Goal: Use online tool/utility: Utilize a website feature to perform a specific function

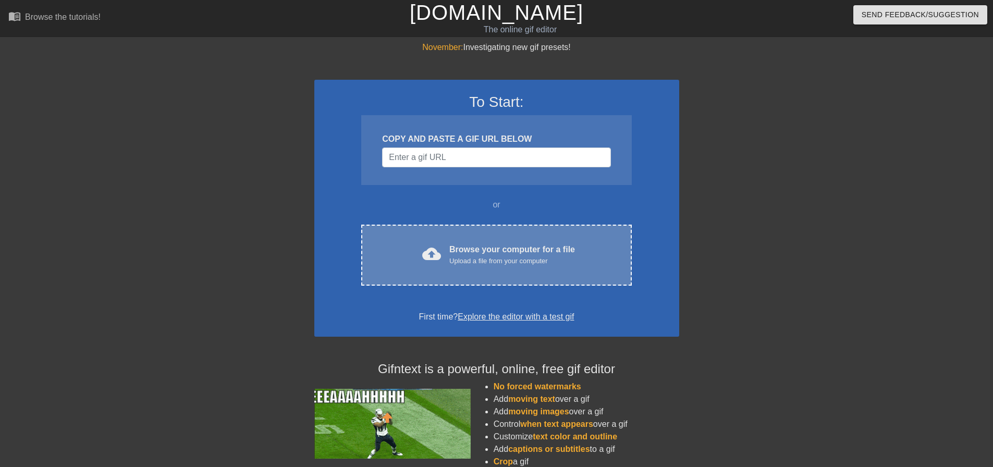
click at [446, 252] on div "cloud_upload Browse your computer for a file Upload a file from your computer" at bounding box center [496, 255] width 226 height 23
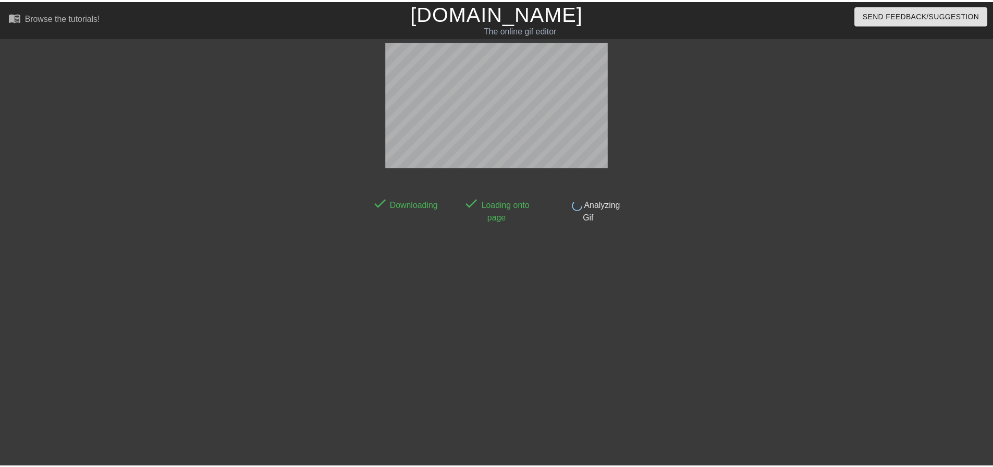
scroll to position [5, 0]
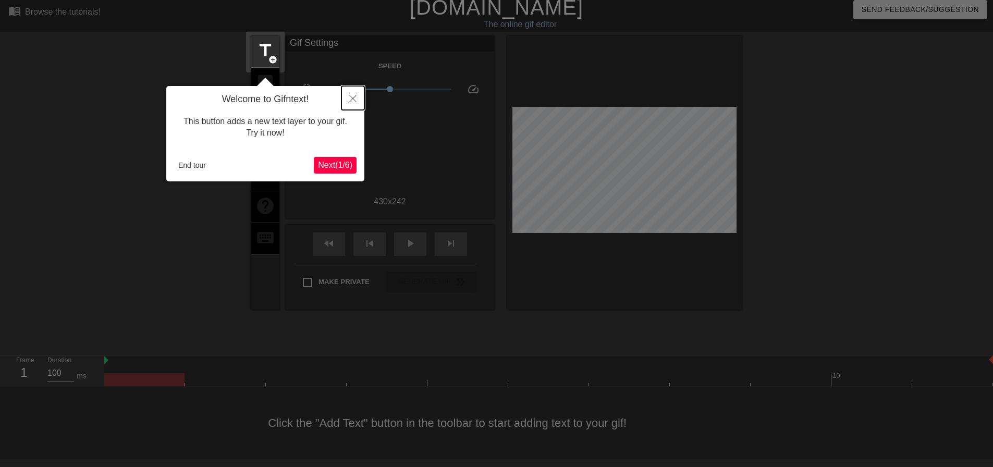
click at [354, 98] on icon "Close" at bounding box center [352, 98] width 7 height 7
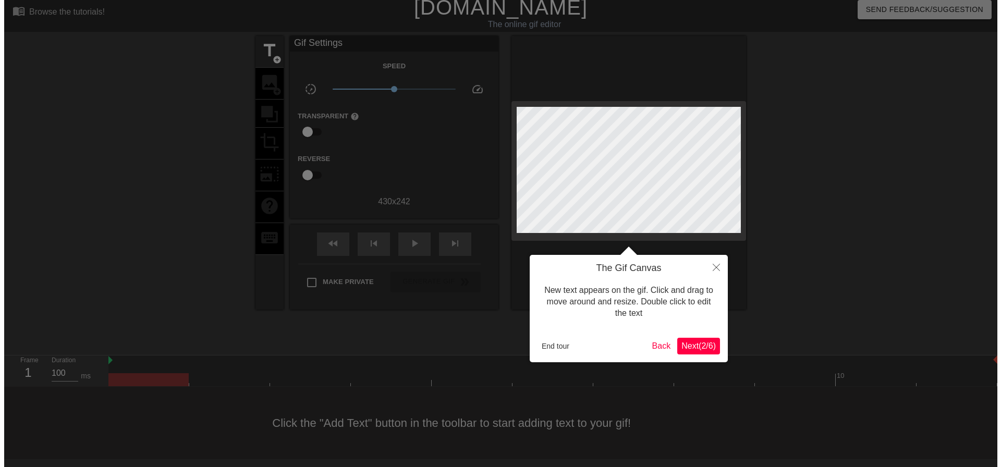
scroll to position [0, 0]
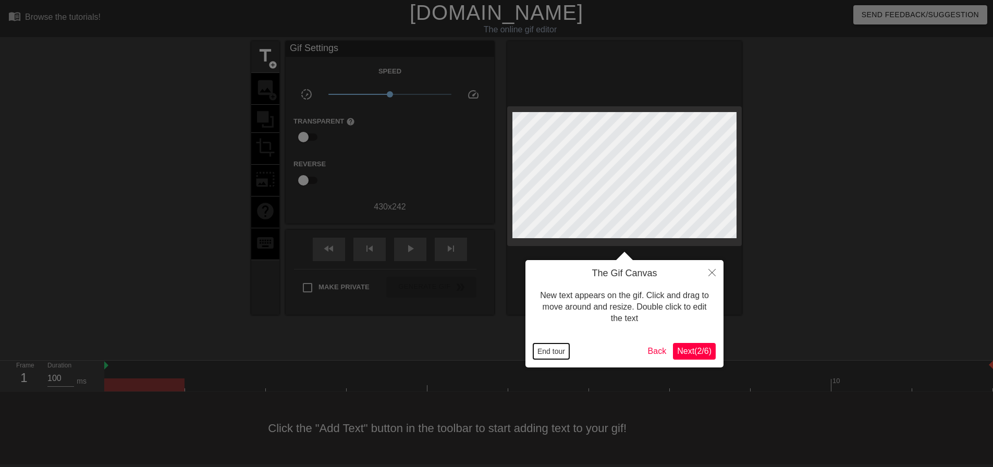
click at [558, 352] on button "End tour" at bounding box center [551, 352] width 36 height 16
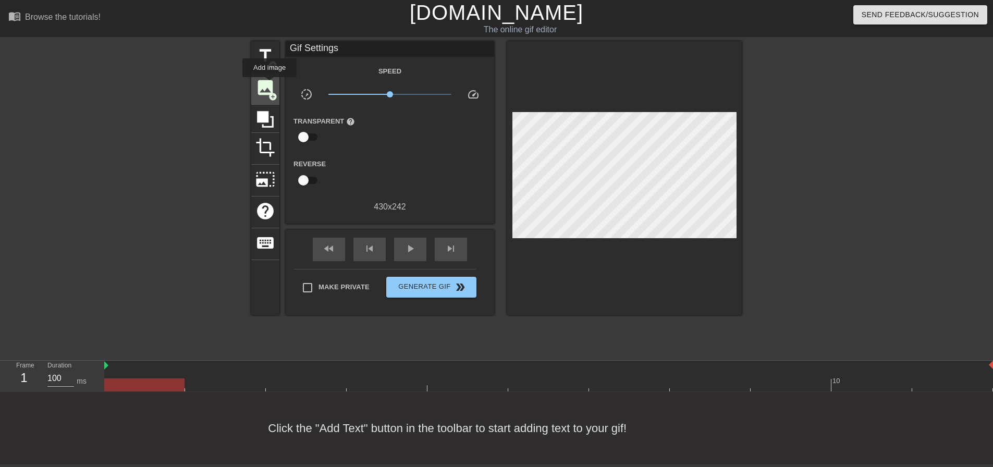
click at [270, 84] on span "image" at bounding box center [265, 88] width 20 height 20
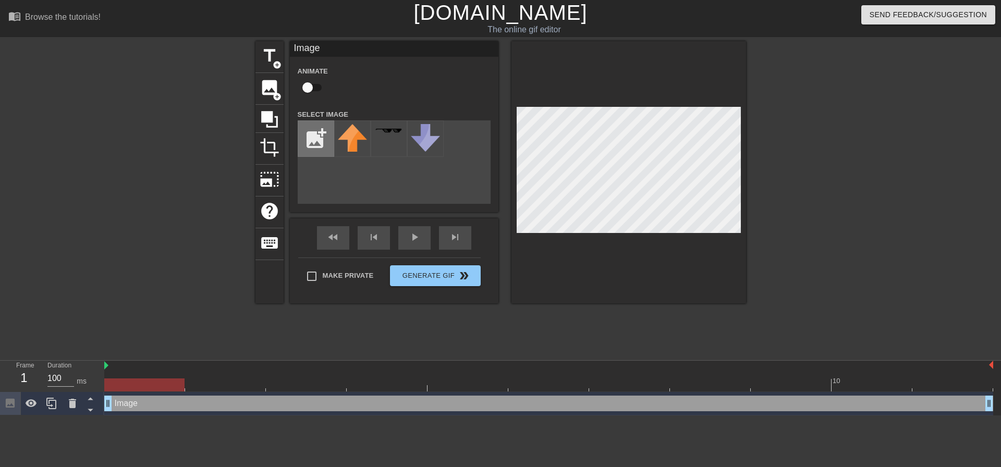
click at [321, 138] on input "file" at bounding box center [315, 138] width 35 height 35
type input "C:\fakepath\bettyfists-removebg-preview.png"
click at [355, 143] on img at bounding box center [352, 139] width 29 height 31
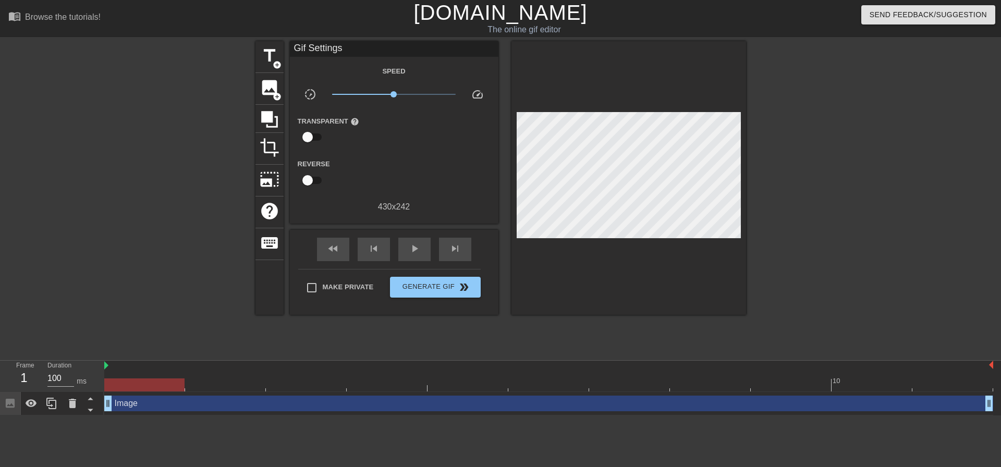
click at [773, 160] on div at bounding box center [837, 197] width 156 height 313
click at [273, 92] on span "add_circle" at bounding box center [277, 96] width 9 height 9
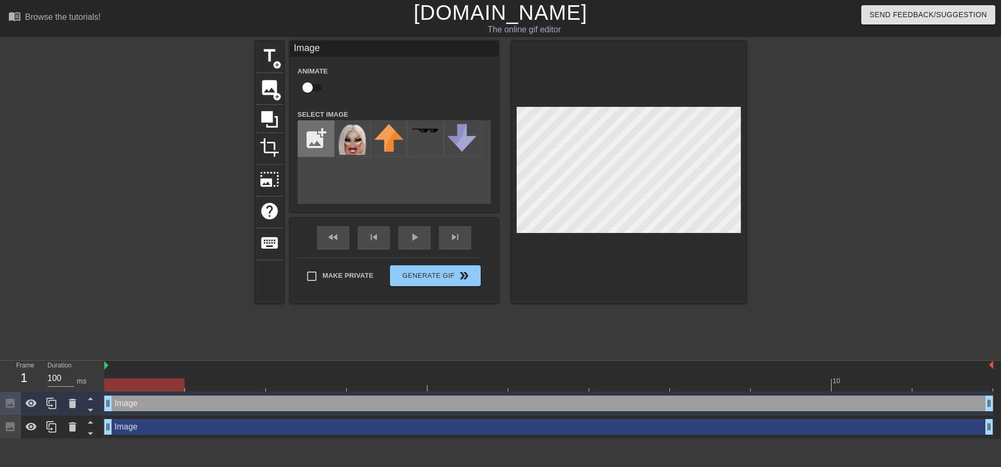
click at [311, 129] on input "file" at bounding box center [315, 138] width 35 height 35
type input "C:\fakepath\ponpon-removebg-preview.png"
click at [348, 140] on img at bounding box center [352, 135] width 29 height 23
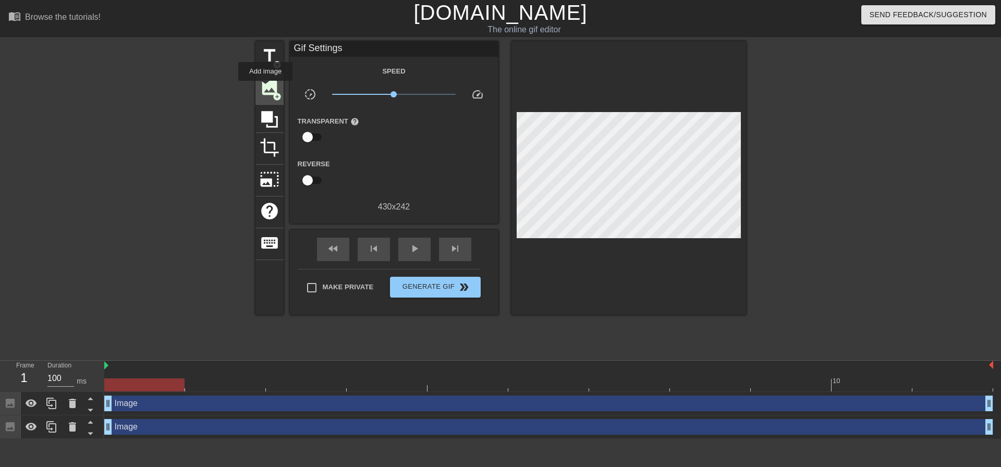
click at [269, 87] on span "image" at bounding box center [270, 88] width 20 height 20
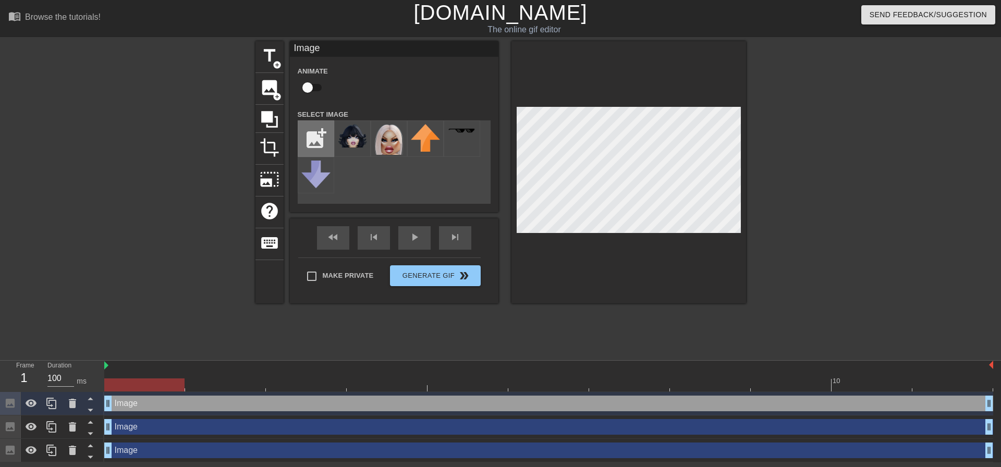
click at [318, 143] on input "file" at bounding box center [315, 138] width 35 height 35
type input "C:\fakepath\lin-removebg-preview.png"
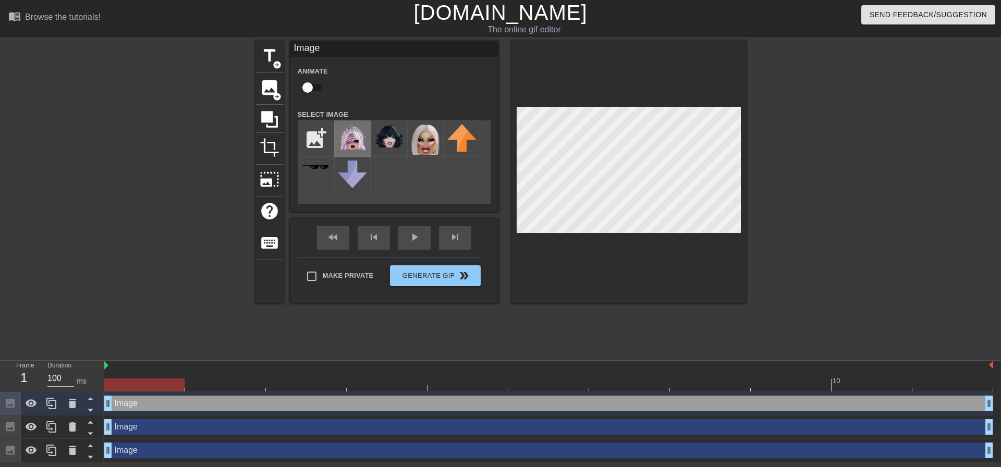
click at [349, 137] on img at bounding box center [352, 137] width 29 height 26
click at [399, 331] on div "title add_circle image add_circle crop photo_size_select_large help keyboard Im…" at bounding box center [500, 197] width 491 height 313
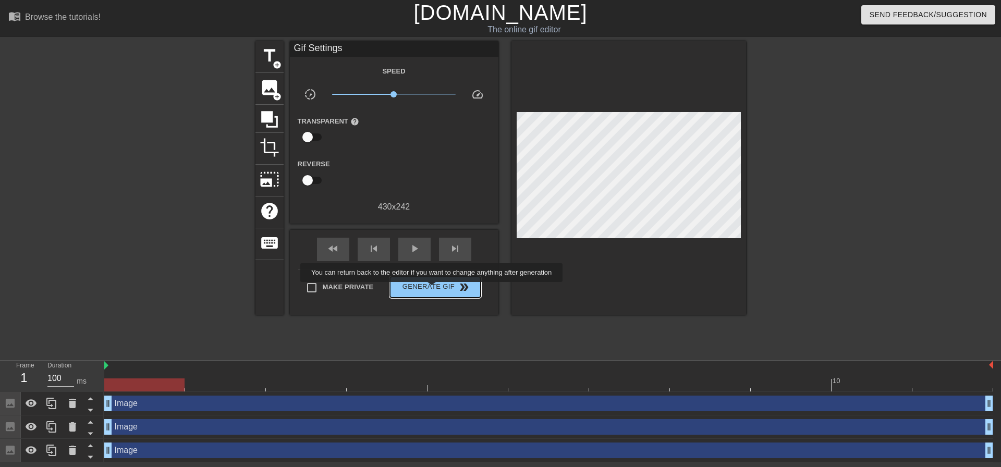
click at [433, 288] on span "Generate Gif double_arrow" at bounding box center [435, 287] width 82 height 13
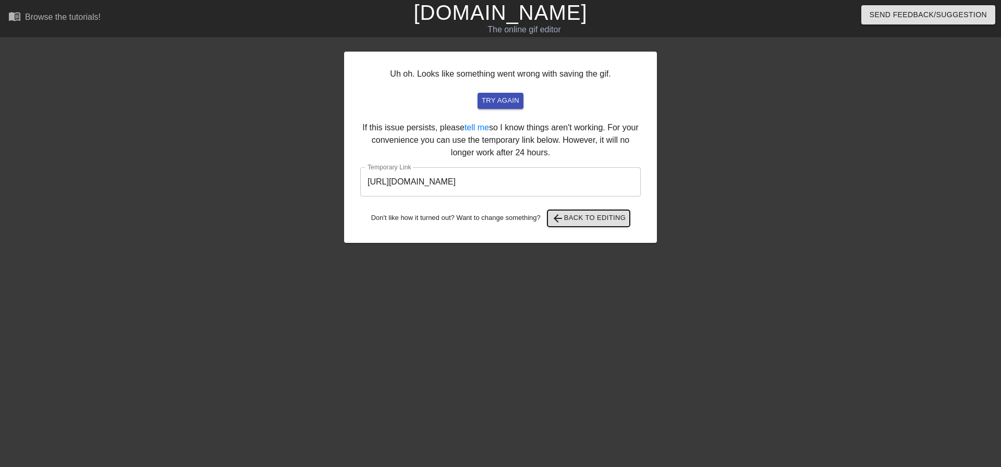
click at [578, 222] on span "arrow_back Back to Editing" at bounding box center [589, 218] width 75 height 13
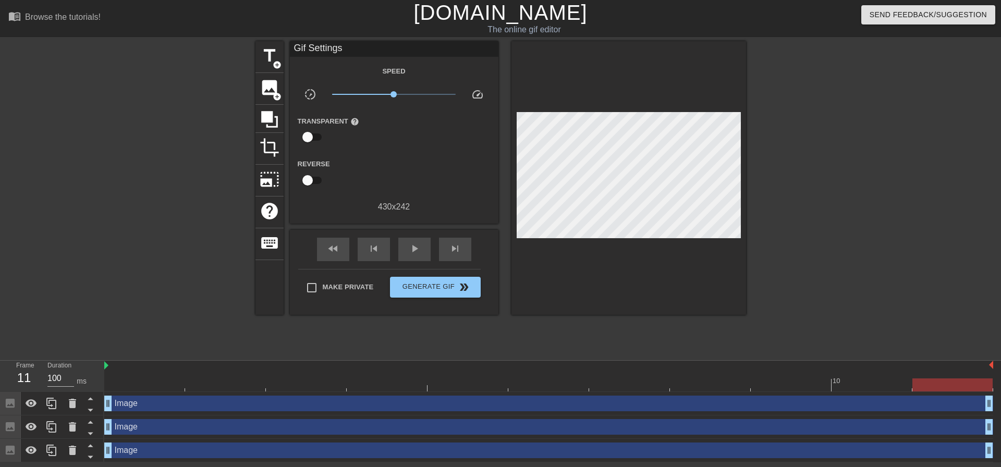
click at [807, 191] on div at bounding box center [837, 197] width 156 height 313
click at [123, 381] on div at bounding box center [548, 385] width 889 height 13
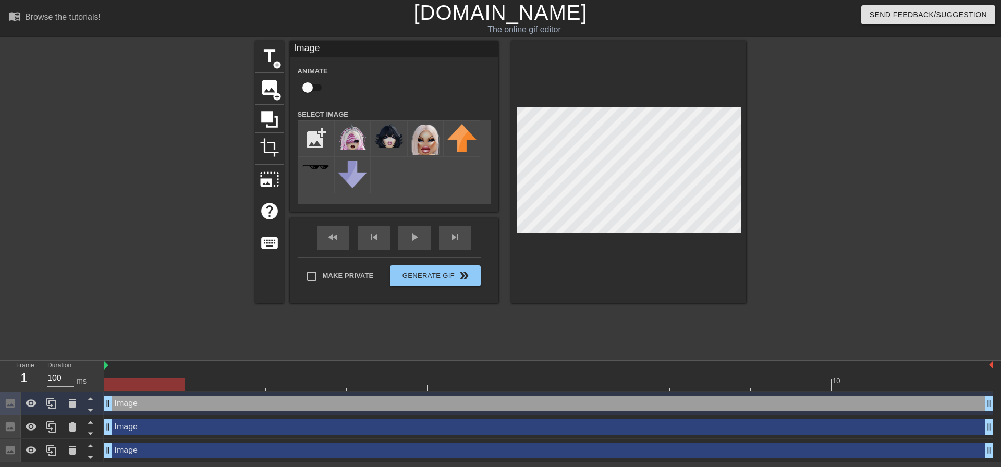
click at [309, 88] on input "checkbox" at bounding box center [307, 88] width 59 height 20
checkbox input "true"
click at [223, 386] on div at bounding box center [548, 385] width 889 height 13
click at [293, 382] on div at bounding box center [548, 385] width 889 height 13
click at [378, 384] on div at bounding box center [548, 385] width 889 height 13
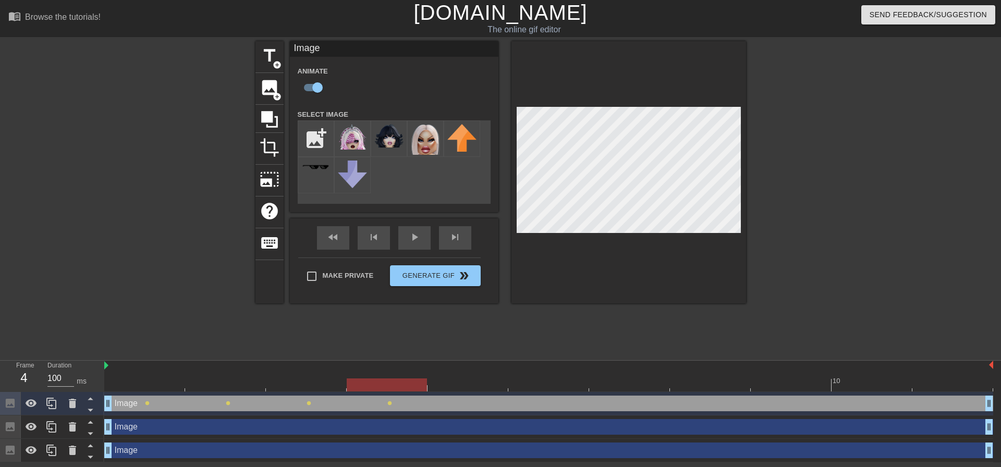
click at [457, 386] on div at bounding box center [548, 385] width 889 height 13
click at [553, 386] on div at bounding box center [548, 385] width 889 height 13
click at [618, 385] on div at bounding box center [548, 385] width 889 height 13
click at [692, 388] on div at bounding box center [548, 385] width 889 height 13
click at [763, 386] on div at bounding box center [548, 385] width 889 height 13
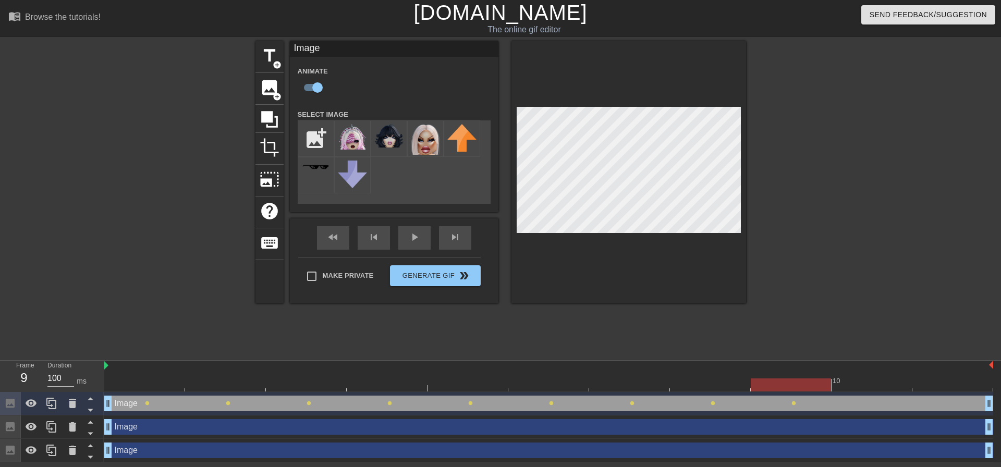
click at [850, 380] on div at bounding box center [548, 385] width 889 height 13
drag, startPoint x: 940, startPoint y: 385, endPoint x: 893, endPoint y: 347, distance: 60.4
click at [939, 384] on div at bounding box center [548, 385] width 889 height 13
click at [164, 382] on div at bounding box center [548, 385] width 889 height 13
click at [237, 382] on div at bounding box center [548, 385] width 889 height 13
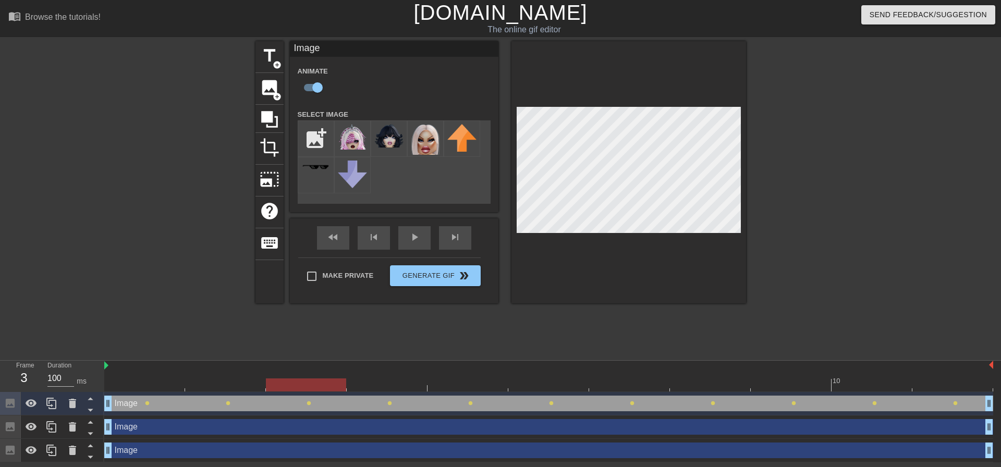
click at [309, 385] on div at bounding box center [548, 385] width 889 height 13
click at [248, 382] on div at bounding box center [548, 385] width 889 height 13
click at [286, 373] on div at bounding box center [306, 377] width 81 height 13
click at [378, 379] on div at bounding box center [548, 385] width 889 height 13
click at [336, 384] on div at bounding box center [548, 385] width 889 height 13
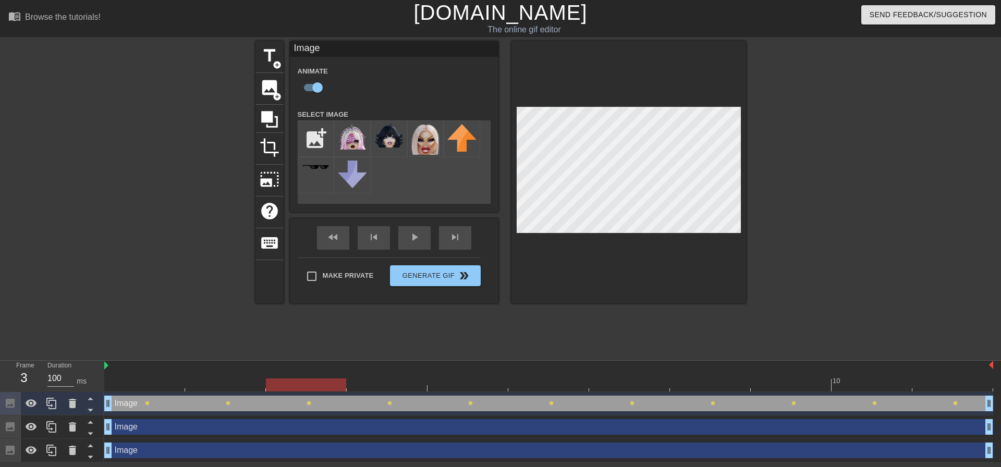
click at [362, 382] on div at bounding box center [548, 385] width 889 height 13
click at [461, 380] on div at bounding box center [548, 385] width 889 height 13
drag, startPoint x: 412, startPoint y: 384, endPoint x: 423, endPoint y: 383, distance: 11.0
click at [412, 383] on div at bounding box center [548, 385] width 889 height 13
click at [435, 382] on div at bounding box center [548, 385] width 889 height 13
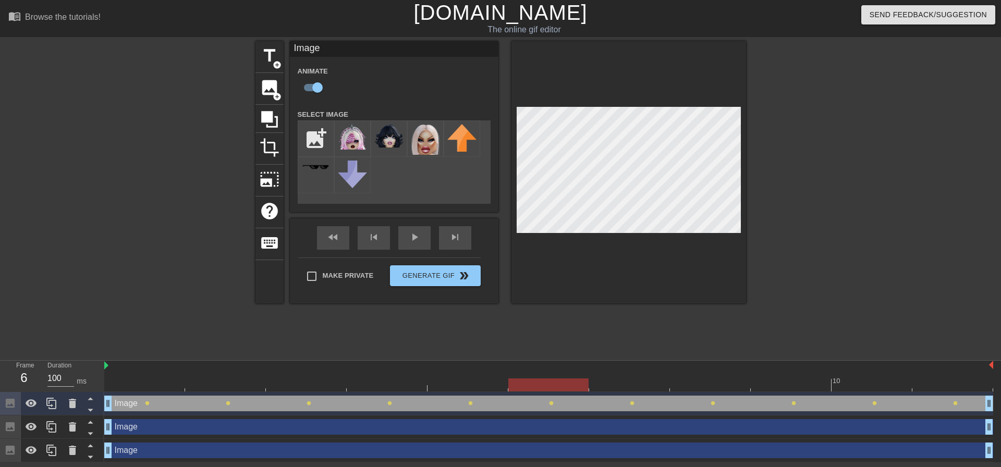
click at [525, 380] on div at bounding box center [548, 385] width 889 height 13
drag, startPoint x: 492, startPoint y: 384, endPoint x: 500, endPoint y: 382, distance: 8.5
click at [494, 383] on div at bounding box center [548, 385] width 889 height 13
click at [518, 381] on div at bounding box center [548, 385] width 889 height 13
click at [606, 378] on div at bounding box center [629, 377] width 81 height 13
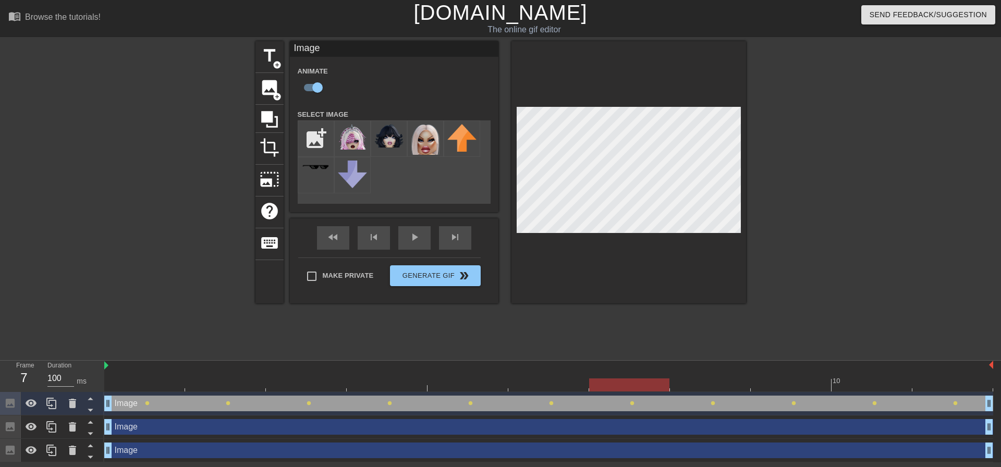
click at [578, 383] on div at bounding box center [548, 385] width 889 height 13
click at [599, 380] on div at bounding box center [548, 385] width 889 height 13
click at [693, 382] on div at bounding box center [548, 385] width 889 height 13
click at [766, 375] on div at bounding box center [791, 377] width 81 height 13
click at [846, 380] on div at bounding box center [548, 385] width 889 height 13
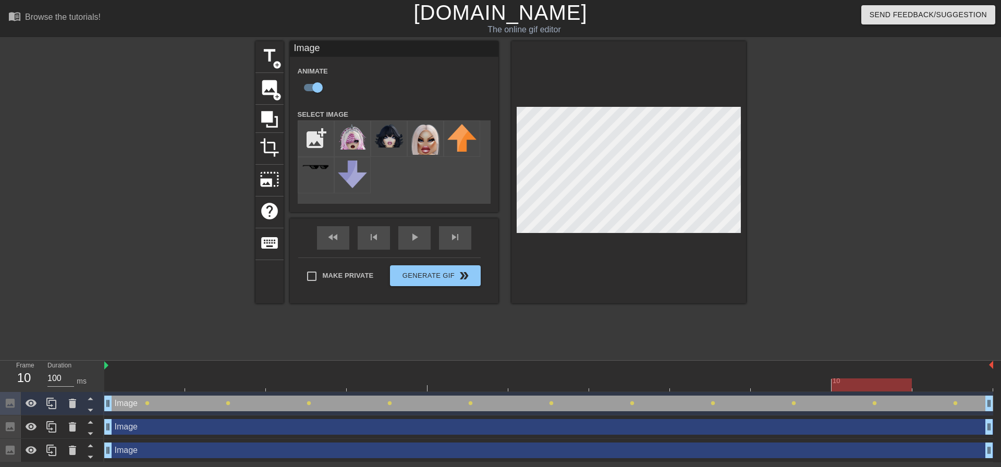
drag, startPoint x: 785, startPoint y: 374, endPoint x: 810, endPoint y: 369, distance: 25.7
click at [786, 374] on div at bounding box center [791, 377] width 81 height 13
click at [845, 371] on div at bounding box center [548, 366] width 889 height 10
click at [865, 383] on div at bounding box center [548, 385] width 889 height 13
click at [927, 378] on div at bounding box center [952, 377] width 81 height 13
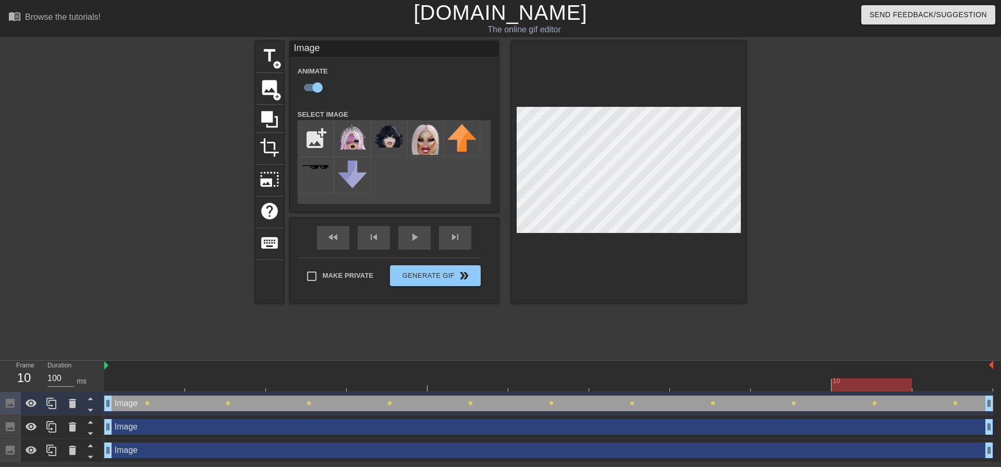
drag, startPoint x: 875, startPoint y: 382, endPoint x: 894, endPoint y: 379, distance: 19.5
click at [875, 381] on div at bounding box center [548, 385] width 889 height 13
click at [917, 378] on div "10" at bounding box center [548, 376] width 889 height 31
click at [894, 386] on div at bounding box center [548, 385] width 889 height 13
click at [924, 382] on div at bounding box center [548, 385] width 889 height 13
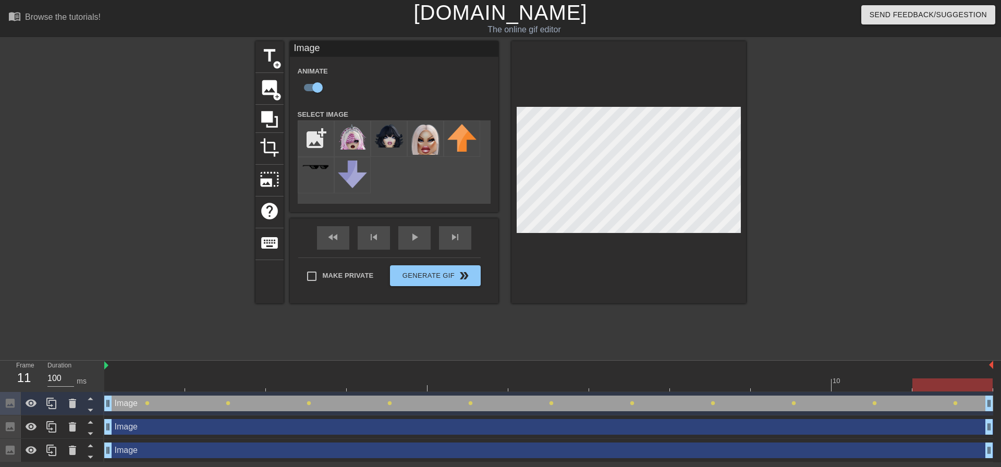
drag, startPoint x: 868, startPoint y: 380, endPoint x: 915, endPoint y: 379, distance: 47.0
click at [869, 380] on div at bounding box center [548, 385] width 889 height 13
click at [931, 372] on div at bounding box center [952, 377] width 81 height 13
click at [145, 383] on div at bounding box center [548, 385] width 889 height 13
click at [211, 386] on div at bounding box center [548, 385] width 889 height 13
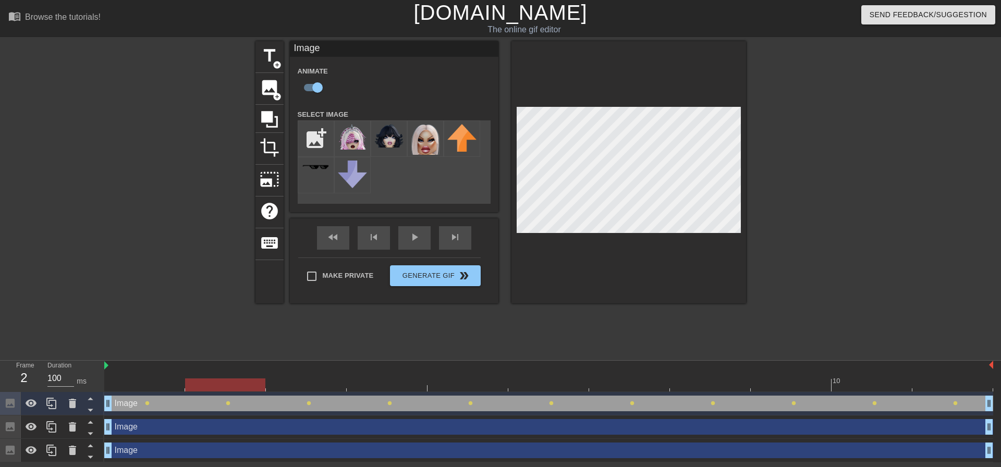
click at [166, 384] on div at bounding box center [548, 385] width 889 height 13
click at [206, 382] on div at bounding box center [548, 385] width 889 height 13
click at [286, 383] on div at bounding box center [548, 385] width 889 height 13
click at [360, 383] on div at bounding box center [548, 385] width 889 height 13
click at [442, 379] on div at bounding box center [548, 385] width 889 height 13
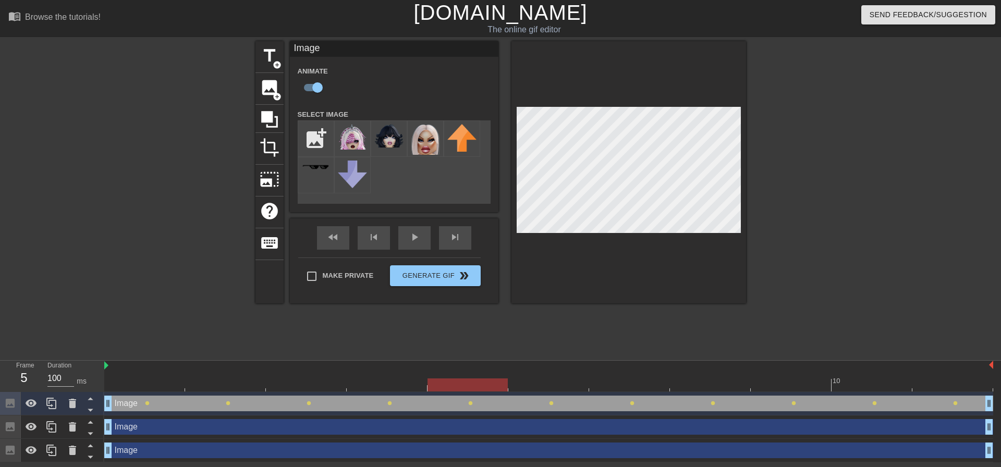
click at [547, 379] on div at bounding box center [548, 385] width 889 height 13
click at [617, 380] on div at bounding box center [548, 385] width 889 height 13
click at [680, 377] on div at bounding box center [710, 377] width 81 height 13
drag, startPoint x: 650, startPoint y: 383, endPoint x: 662, endPoint y: 380, distance: 11.9
click at [654, 382] on div at bounding box center [548, 385] width 889 height 13
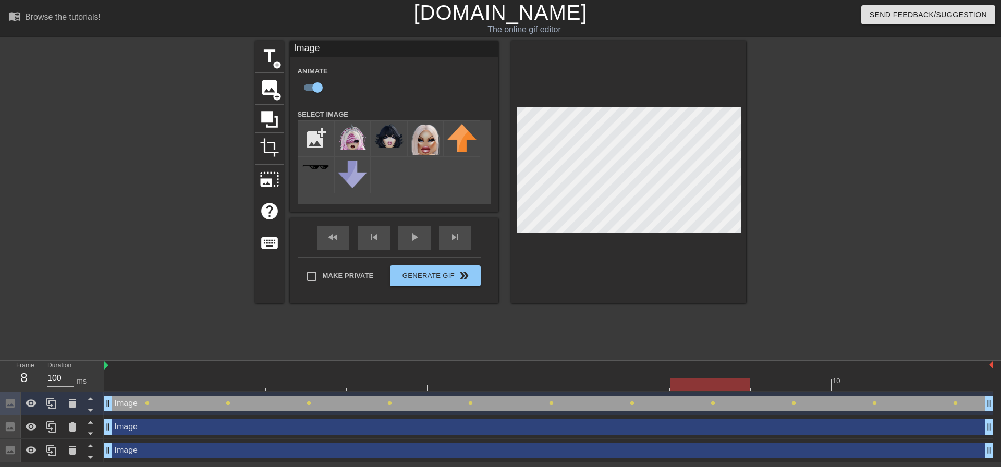
click at [690, 377] on div at bounding box center [710, 377] width 81 height 13
click at [791, 381] on div at bounding box center [548, 385] width 889 height 13
drag, startPoint x: 857, startPoint y: 374, endPoint x: 813, endPoint y: 318, distance: 72.1
click at [857, 374] on div "10" at bounding box center [872, 377] width 81 height 13
click at [930, 380] on div at bounding box center [548, 385] width 889 height 13
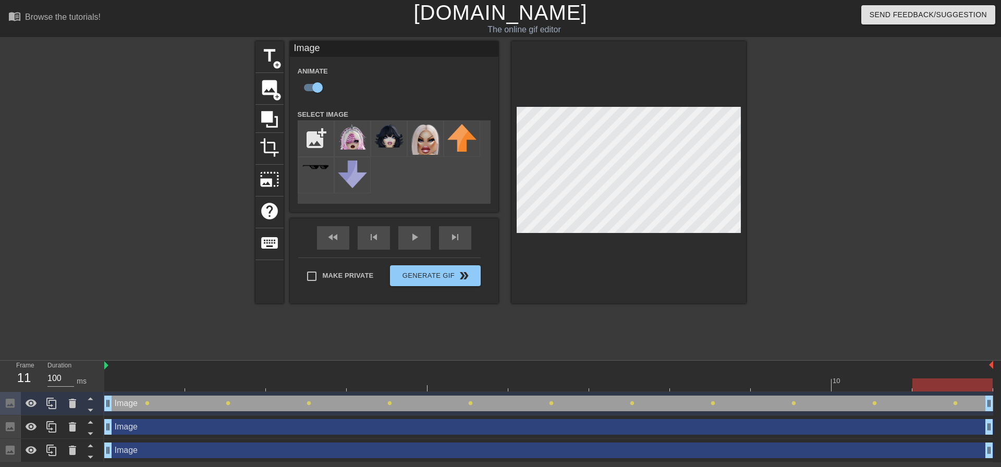
click at [914, 236] on div at bounding box center [837, 197] width 156 height 313
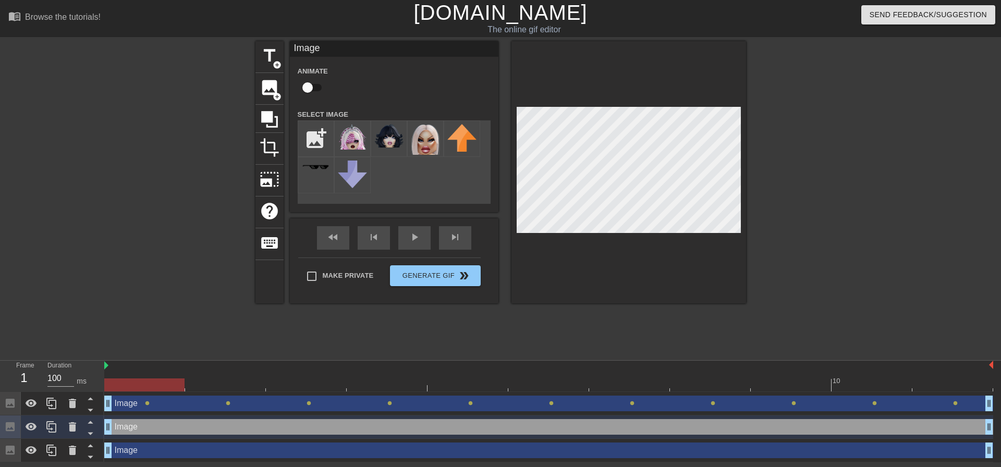
click at [214, 380] on div at bounding box center [548, 385] width 889 height 13
drag, startPoint x: 162, startPoint y: 385, endPoint x: 175, endPoint y: 381, distance: 13.7
click at [164, 385] on div at bounding box center [548, 385] width 889 height 13
click at [214, 376] on div at bounding box center [225, 377] width 81 height 13
click at [174, 383] on div at bounding box center [548, 385] width 889 height 13
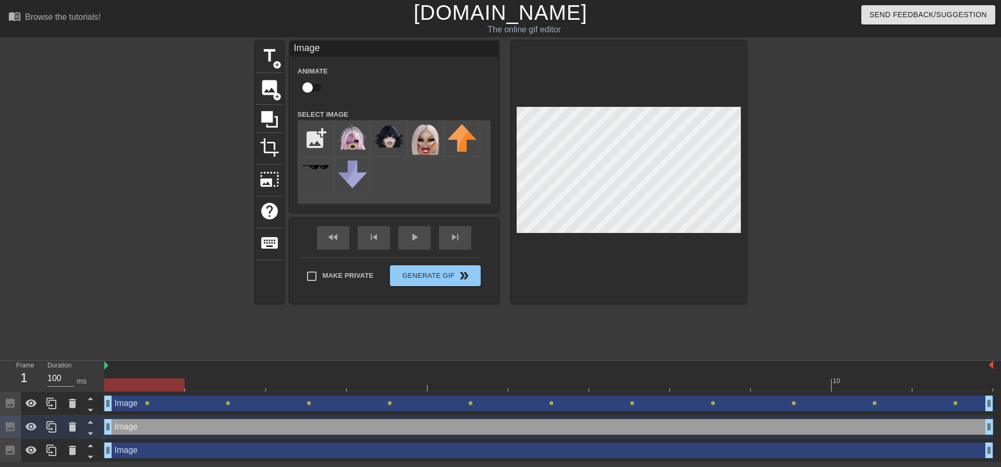
click at [210, 379] on div at bounding box center [548, 385] width 889 height 13
click at [165, 382] on div at bounding box center [548, 385] width 889 height 13
click at [206, 385] on div at bounding box center [548, 385] width 889 height 13
click at [322, 381] on div at bounding box center [548, 385] width 889 height 13
click at [398, 385] on div at bounding box center [548, 385] width 889 height 13
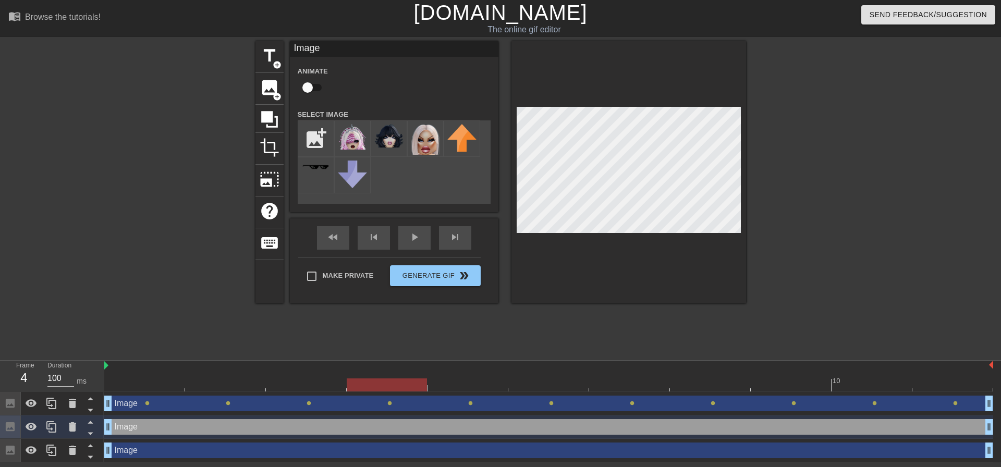
click at [333, 382] on div at bounding box center [548, 385] width 889 height 13
click at [372, 381] on div at bounding box center [548, 385] width 889 height 13
click at [250, 385] on div at bounding box center [548, 385] width 889 height 13
click at [173, 384] on div at bounding box center [548, 385] width 889 height 13
click at [890, 184] on div at bounding box center [837, 197] width 156 height 313
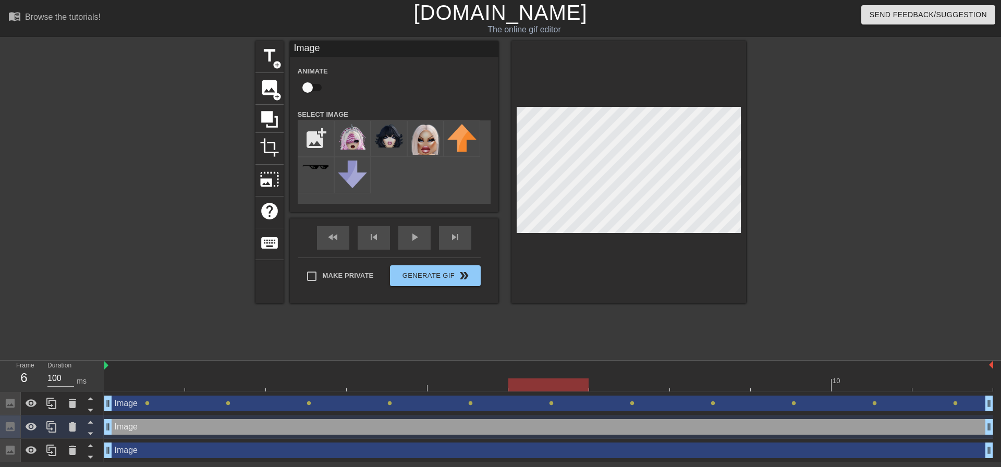
click at [883, 197] on div at bounding box center [837, 197] width 156 height 313
drag, startPoint x: 883, startPoint y: 185, endPoint x: 870, endPoint y: 184, distance: 13.6
click at [883, 185] on div at bounding box center [837, 197] width 156 height 313
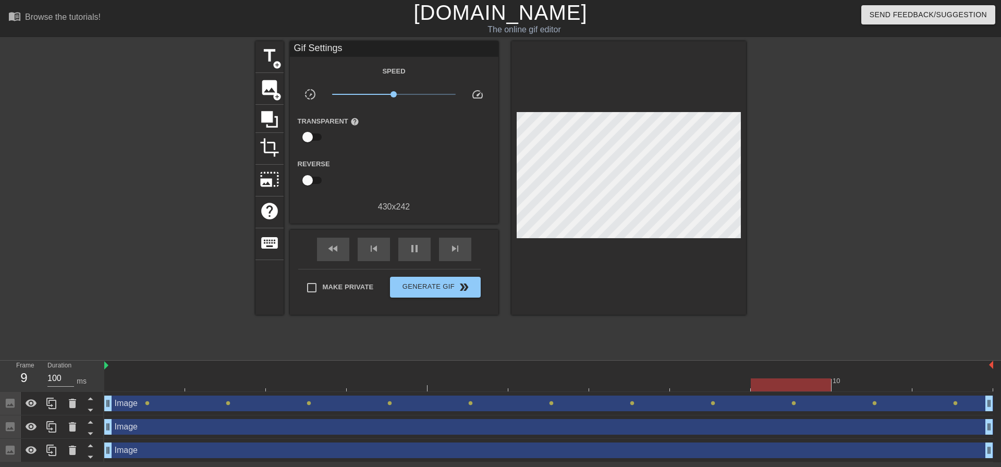
click at [797, 140] on div at bounding box center [837, 197] width 156 height 313
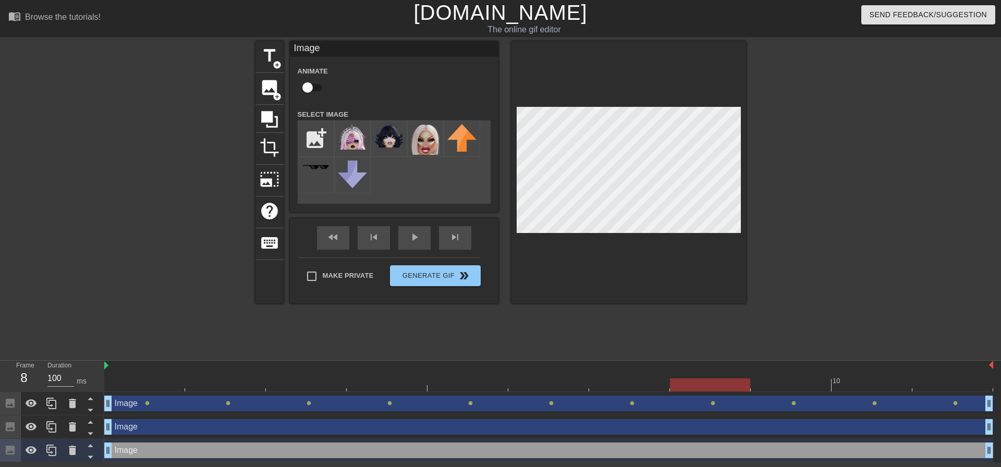
click at [844, 161] on div at bounding box center [837, 197] width 156 height 313
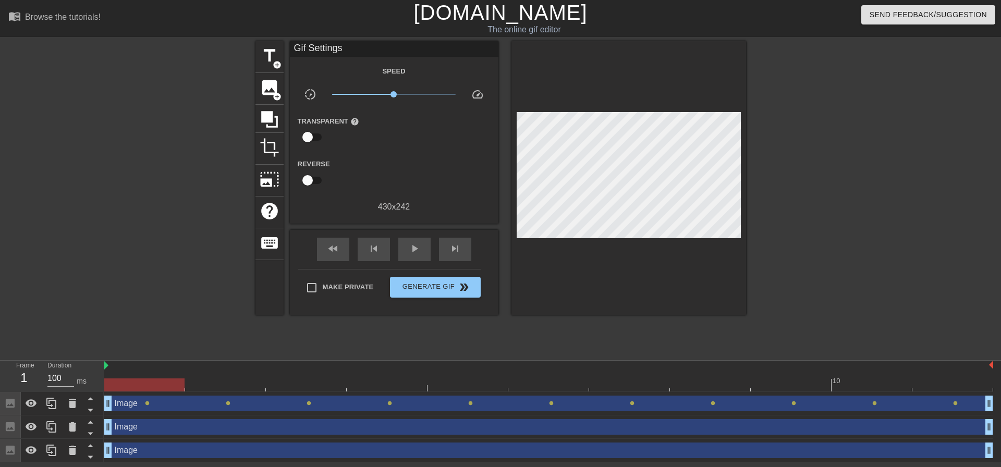
click at [138, 381] on div at bounding box center [548, 385] width 889 height 13
click at [444, 285] on span "Generate Gif double_arrow" at bounding box center [435, 287] width 82 height 13
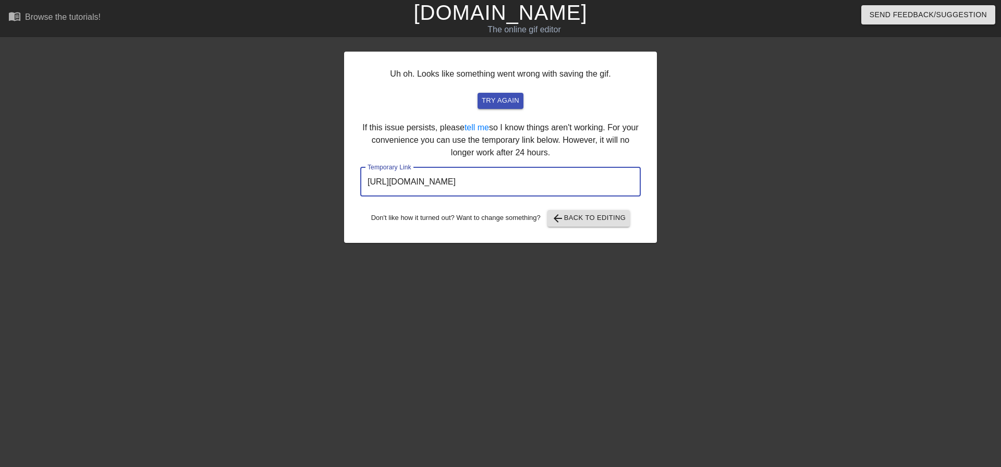
click at [595, 177] on input "[URL][DOMAIN_NAME]" at bounding box center [500, 181] width 281 height 29
click at [575, 221] on span "arrow_back Back to Editing" at bounding box center [589, 218] width 75 height 13
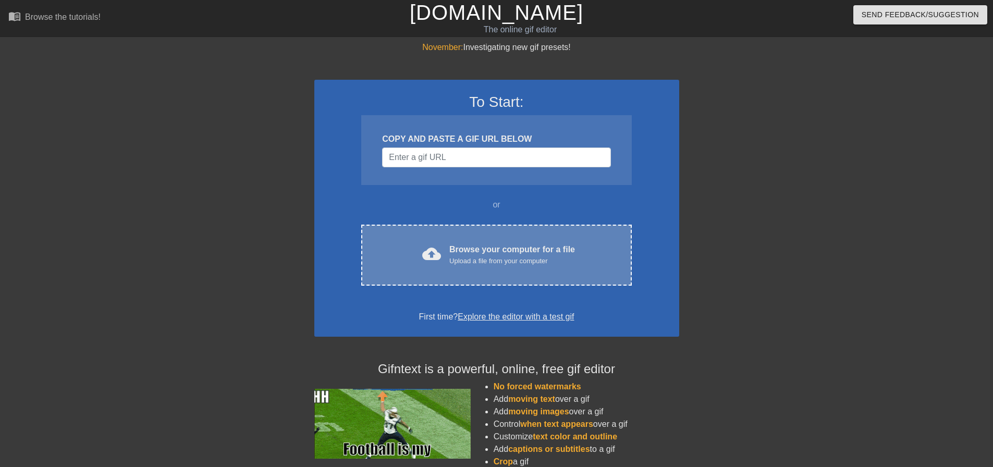
click at [487, 229] on div "cloud_upload Browse your computer for a file Upload a file from your computer C…" at bounding box center [496, 255] width 270 height 61
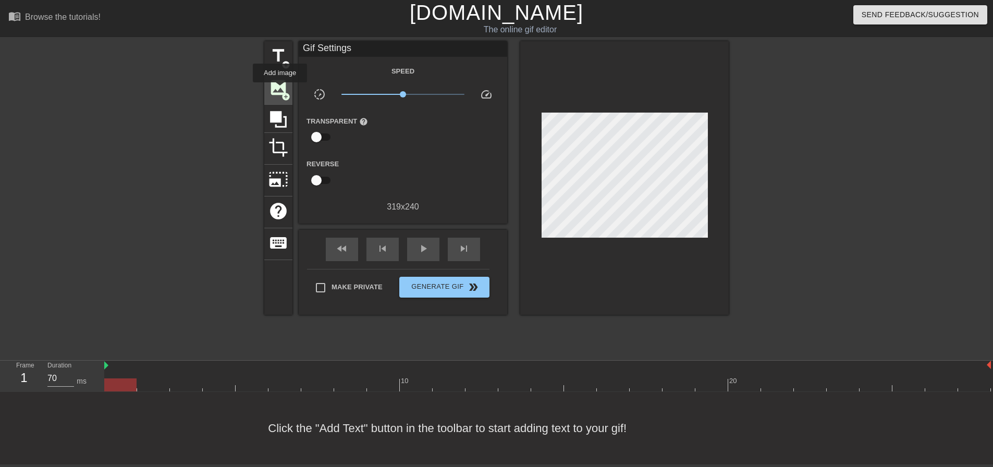
click at [280, 89] on span "image" at bounding box center [279, 88] width 20 height 20
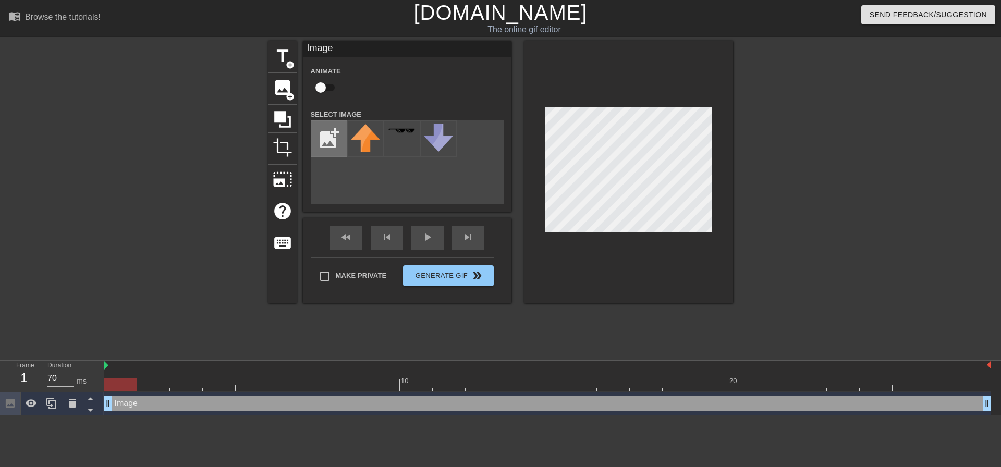
click at [335, 135] on input "file" at bounding box center [328, 138] width 35 height 35
type input "C:\fakepath\bettyfists-removebg-preview.png"
click at [362, 144] on img at bounding box center [365, 139] width 29 height 31
click at [327, 86] on input "checkbox" at bounding box center [320, 88] width 59 height 20
checkbox input "true"
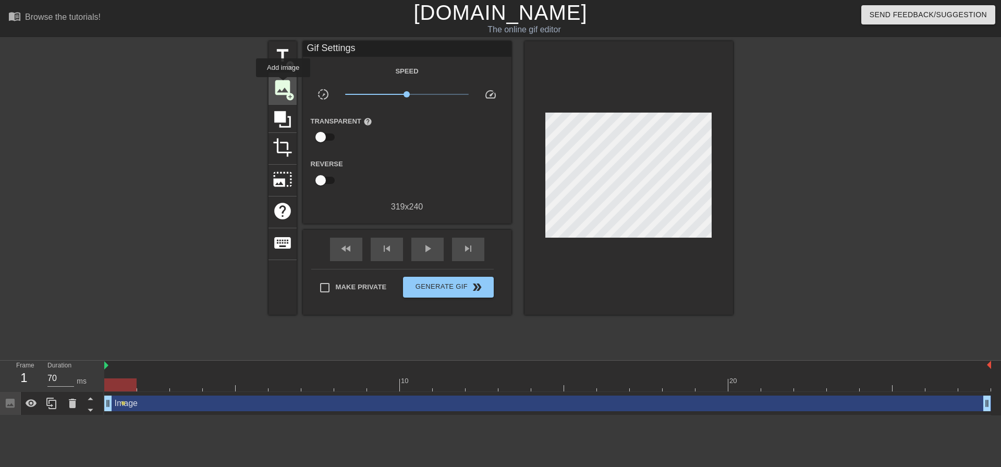
click at [285, 85] on span "image" at bounding box center [283, 88] width 20 height 20
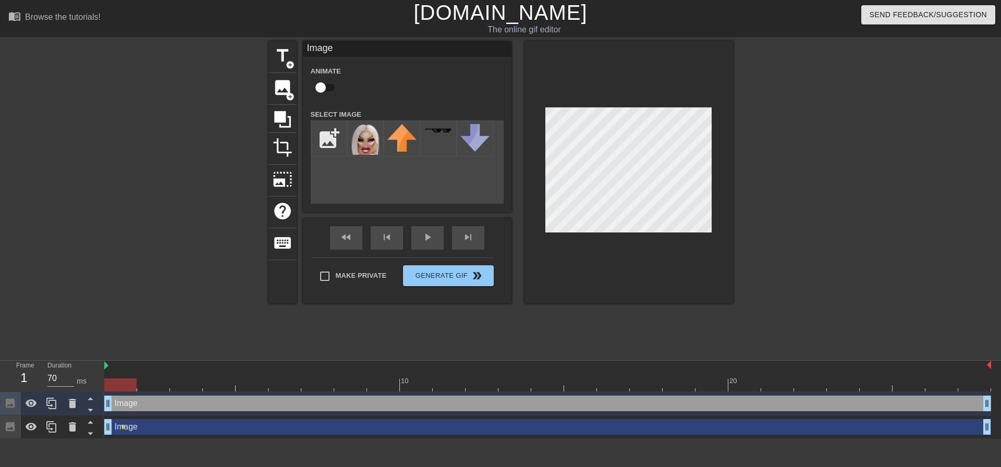
click at [326, 88] on input "checkbox" at bounding box center [320, 88] width 59 height 20
checkbox input "true"
click at [334, 124] on input "file" at bounding box center [328, 138] width 35 height 35
type input "C:\fakepath\sashamac-removebg-preview.png"
click at [361, 149] on img at bounding box center [365, 136] width 29 height 25
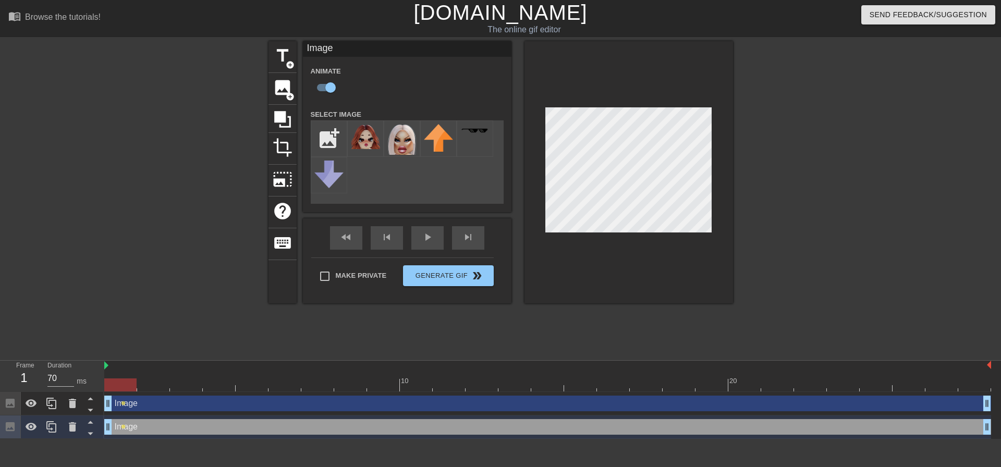
click at [403, 81] on div "Animate" at bounding box center [407, 81] width 209 height 33
click at [289, 87] on span "image" at bounding box center [283, 88] width 20 height 20
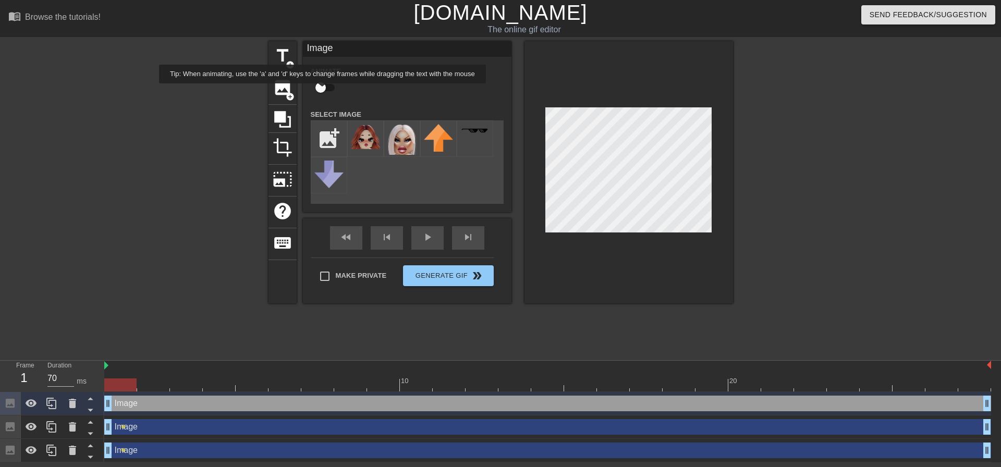
drag, startPoint x: 323, startPoint y: 89, endPoint x: 327, endPoint y: 104, distance: 16.3
click at [323, 89] on input "checkbox" at bounding box center [320, 88] width 59 height 20
checkbox input "true"
click at [330, 135] on input "file" at bounding box center [328, 138] width 35 height 35
type input "C:\fakepath\lin-removebg-preview.png"
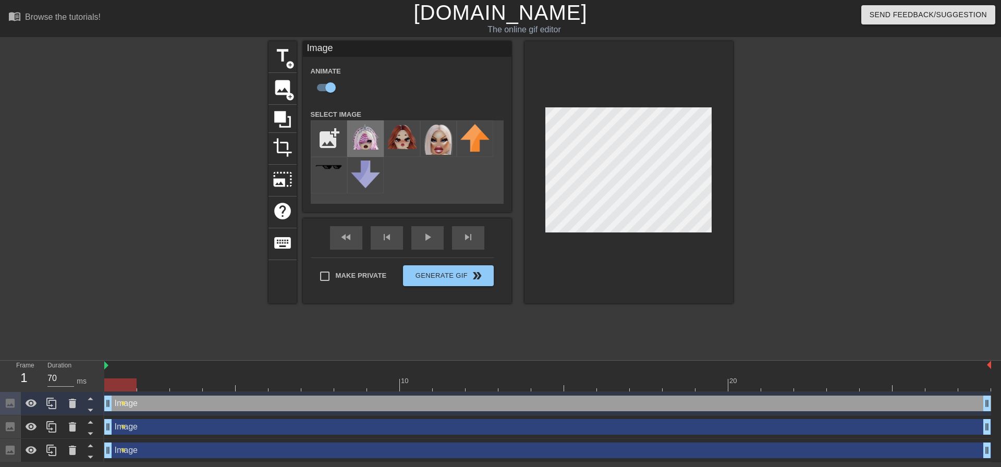
click at [369, 141] on img at bounding box center [365, 137] width 29 height 26
click at [373, 145] on img at bounding box center [365, 137] width 29 height 26
drag, startPoint x: 360, startPoint y: 144, endPoint x: 613, endPoint y: 279, distance: 287.2
click at [613, 279] on div at bounding box center [629, 172] width 209 height 262
click at [78, 406] on icon at bounding box center [72, 403] width 13 height 13
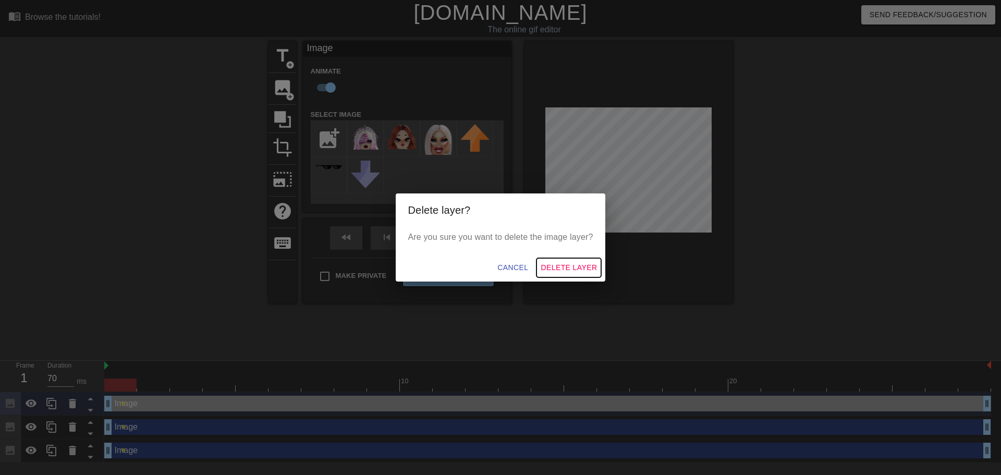
click at [568, 265] on span "Delete Layer" at bounding box center [569, 267] width 56 height 13
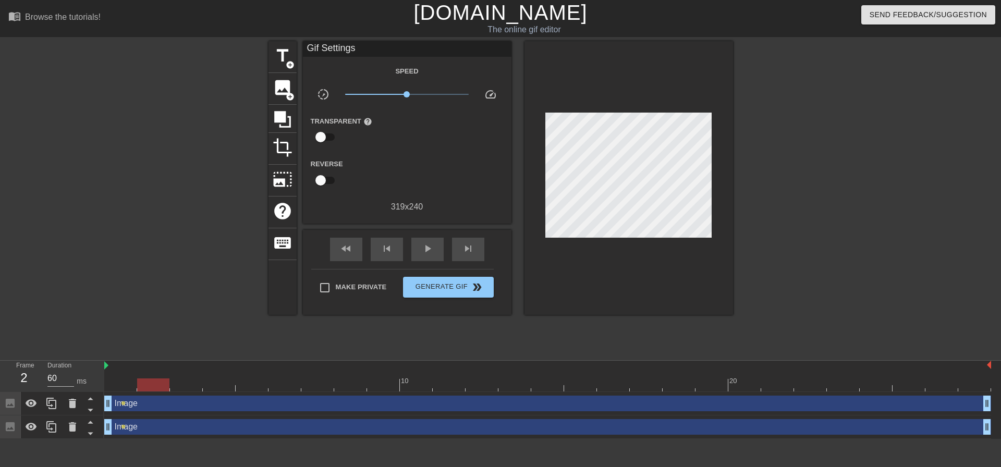
click at [155, 380] on div at bounding box center [547, 385] width 887 height 13
click at [192, 382] on div at bounding box center [547, 385] width 887 height 13
click at [151, 384] on div at bounding box center [547, 385] width 887 height 13
click at [178, 382] on div at bounding box center [547, 385] width 887 height 13
drag, startPoint x: 127, startPoint y: 386, endPoint x: 133, endPoint y: 386, distance: 6.3
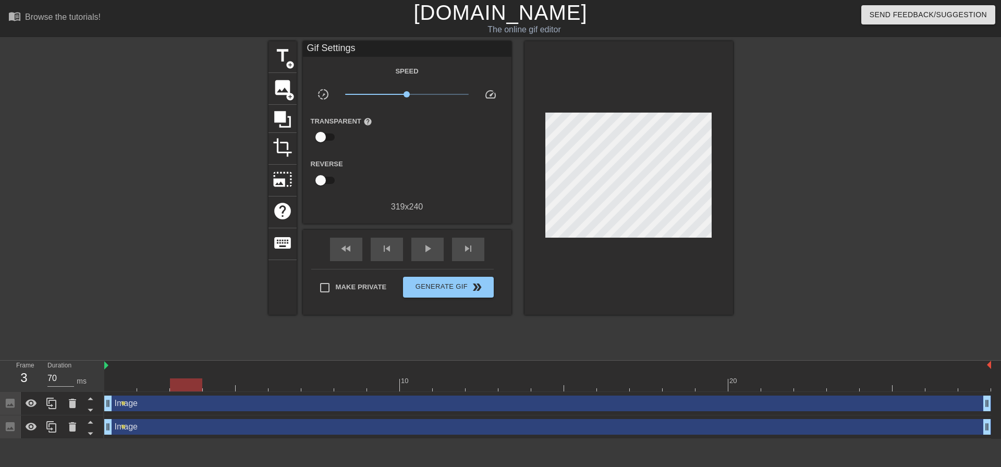
click at [127, 386] on div at bounding box center [547, 385] width 887 height 13
click at [154, 387] on div at bounding box center [547, 385] width 887 height 13
click at [189, 386] on div at bounding box center [547, 385] width 887 height 13
click at [214, 386] on div at bounding box center [547, 385] width 887 height 13
click at [251, 385] on div at bounding box center [547, 385] width 887 height 13
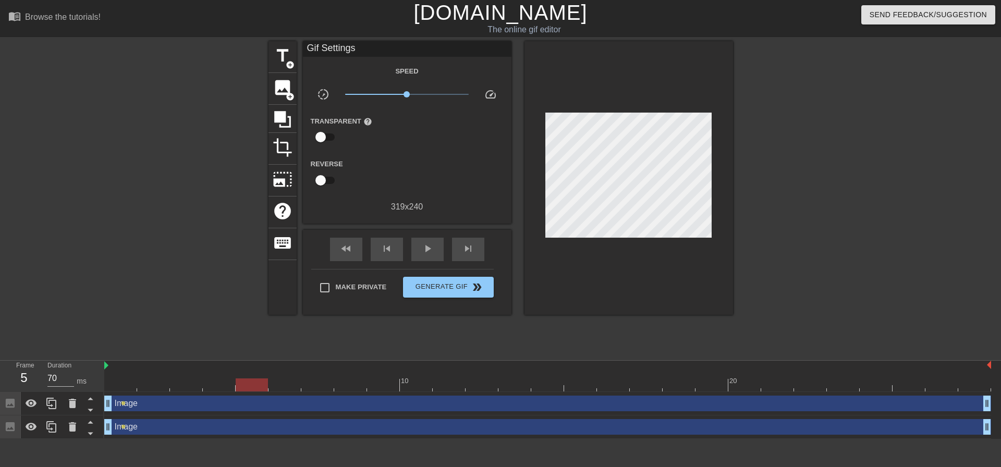
click at [281, 385] on div at bounding box center [547, 385] width 887 height 13
click at [258, 385] on div at bounding box center [547, 385] width 887 height 13
click at [278, 387] on div at bounding box center [547, 385] width 887 height 13
drag, startPoint x: 224, startPoint y: 385, endPoint x: 230, endPoint y: 387, distance: 7.0
click at [224, 385] on div at bounding box center [547, 385] width 887 height 13
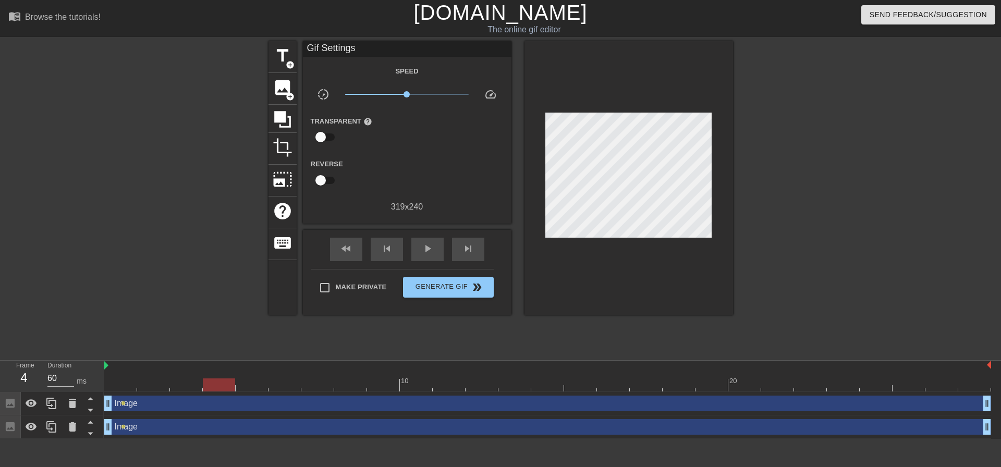
click at [246, 388] on div at bounding box center [547, 385] width 887 height 13
click at [274, 388] on div at bounding box center [547, 385] width 887 height 13
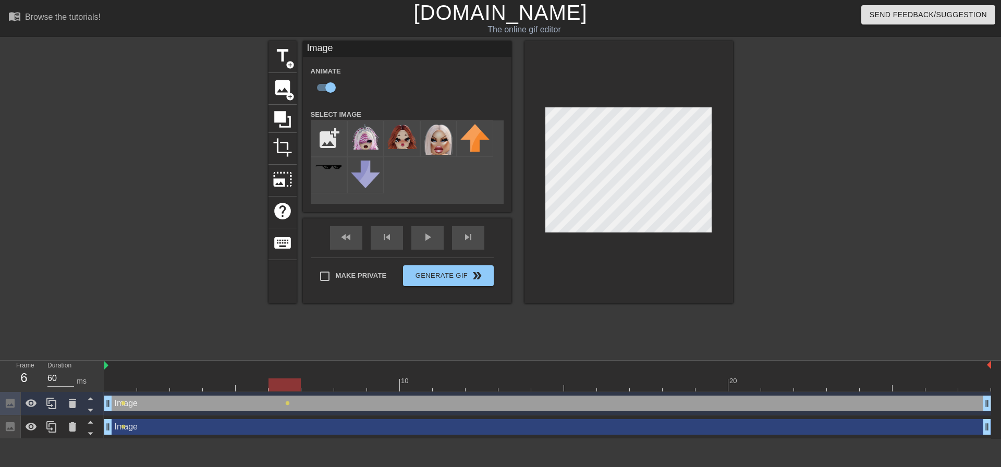
click at [250, 383] on div at bounding box center [547, 385] width 887 height 13
click at [277, 384] on div at bounding box center [547, 385] width 887 height 13
click at [255, 386] on div at bounding box center [547, 385] width 887 height 13
click at [237, 381] on div at bounding box center [252, 385] width 32 height 13
click at [230, 379] on div at bounding box center [547, 385] width 887 height 13
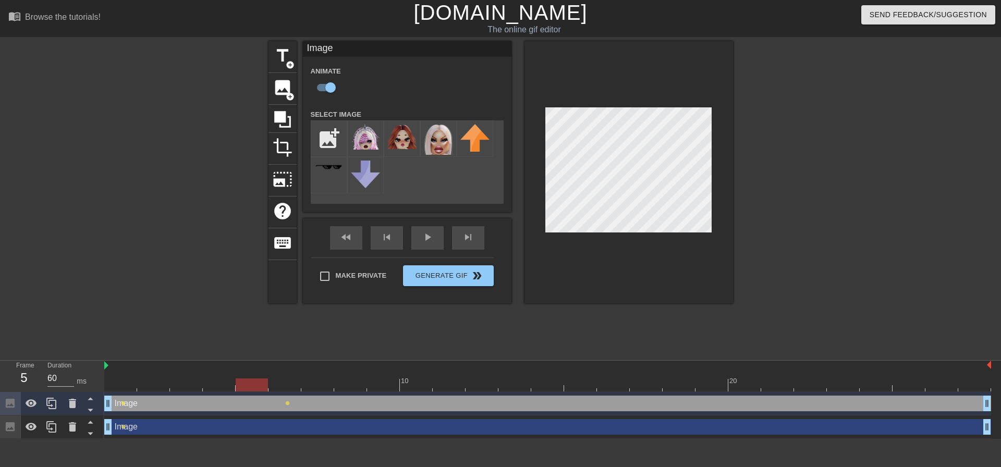
click at [251, 380] on div at bounding box center [547, 385] width 887 height 13
click at [272, 382] on div at bounding box center [547, 385] width 887 height 13
type input "60"
click at [258, 386] on div at bounding box center [547, 385] width 887 height 13
click at [289, 97] on span "add_circle" at bounding box center [290, 96] width 9 height 9
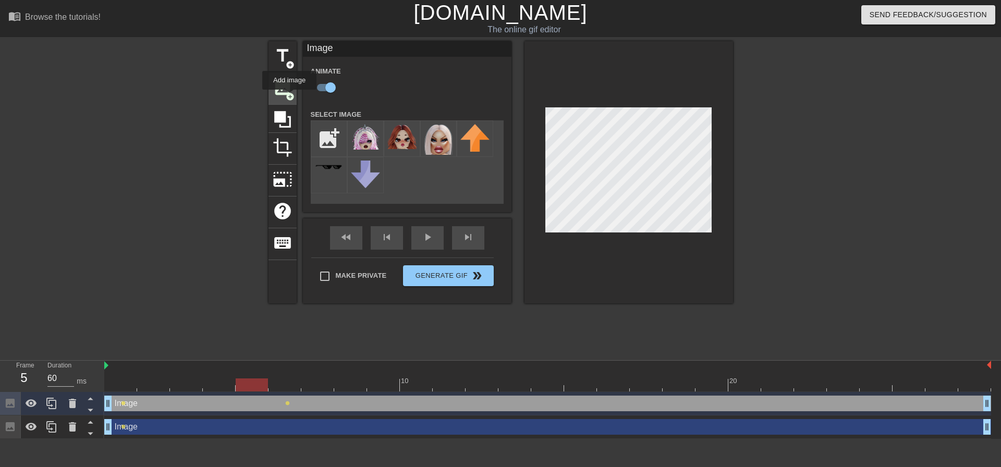
checkbox input "false"
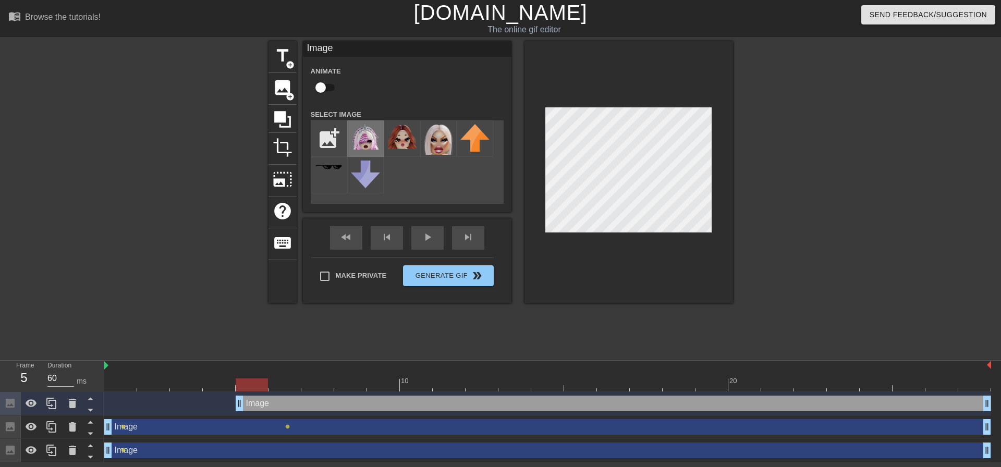
click at [361, 141] on img at bounding box center [365, 137] width 29 height 26
click at [539, 159] on div at bounding box center [629, 172] width 209 height 262
type input "70"
click at [285, 382] on div at bounding box center [547, 385] width 887 height 13
click at [316, 382] on div at bounding box center [547, 385] width 887 height 13
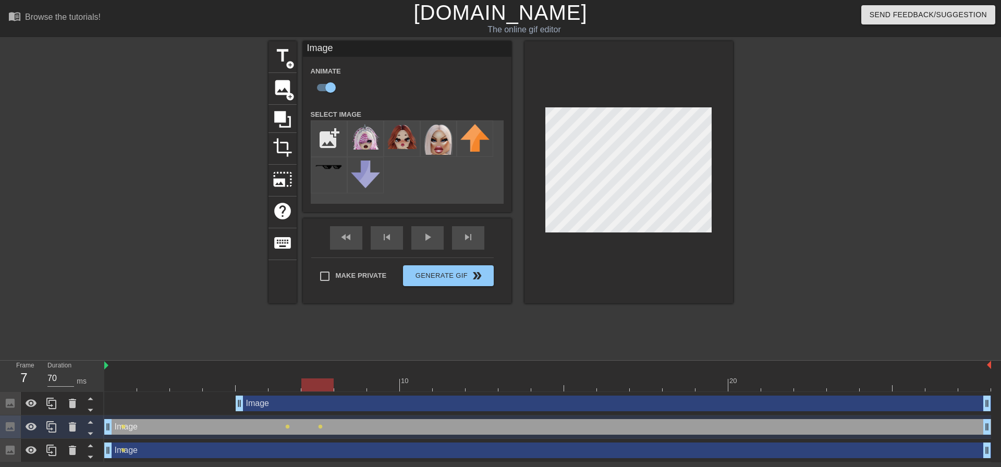
click at [297, 382] on div at bounding box center [547, 385] width 887 height 13
checkbox input "false"
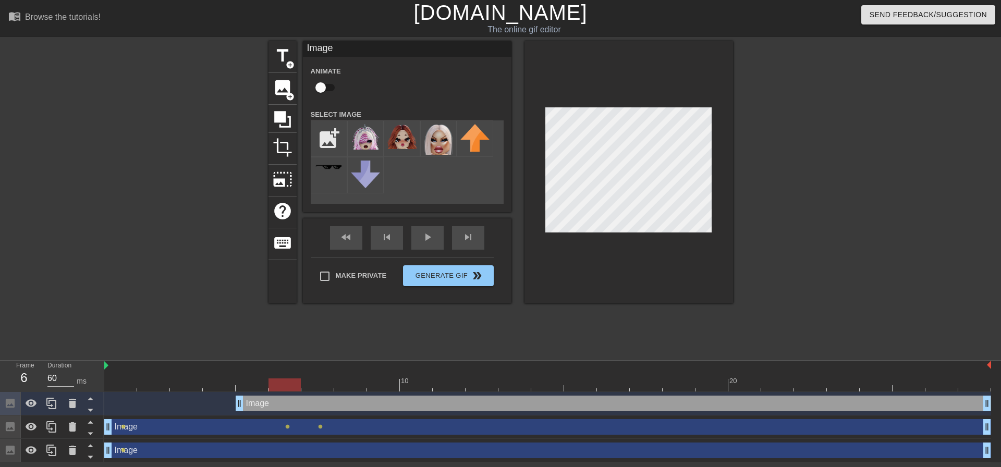
click at [262, 383] on div at bounding box center [547, 385] width 887 height 13
click at [286, 381] on div at bounding box center [547, 385] width 887 height 13
click at [317, 381] on div at bounding box center [547, 385] width 887 height 13
click at [281, 383] on div at bounding box center [547, 385] width 887 height 13
click at [124, 385] on div at bounding box center [547, 385] width 887 height 13
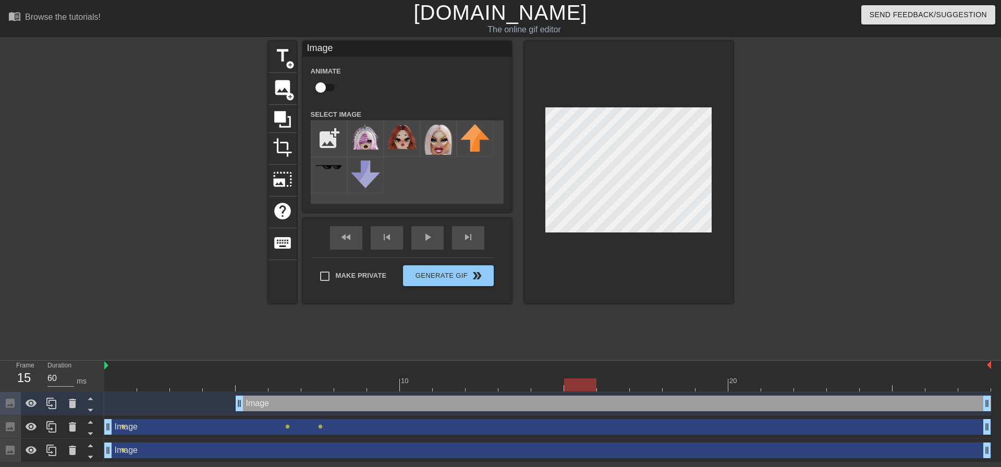
click at [538, 382] on div at bounding box center [547, 385] width 887 height 13
click at [520, 384] on div at bounding box center [547, 385] width 887 height 13
click at [549, 384] on div at bounding box center [547, 385] width 887 height 13
click at [575, 382] on div at bounding box center [547, 385] width 887 height 13
click at [605, 381] on div at bounding box center [547, 385] width 887 height 13
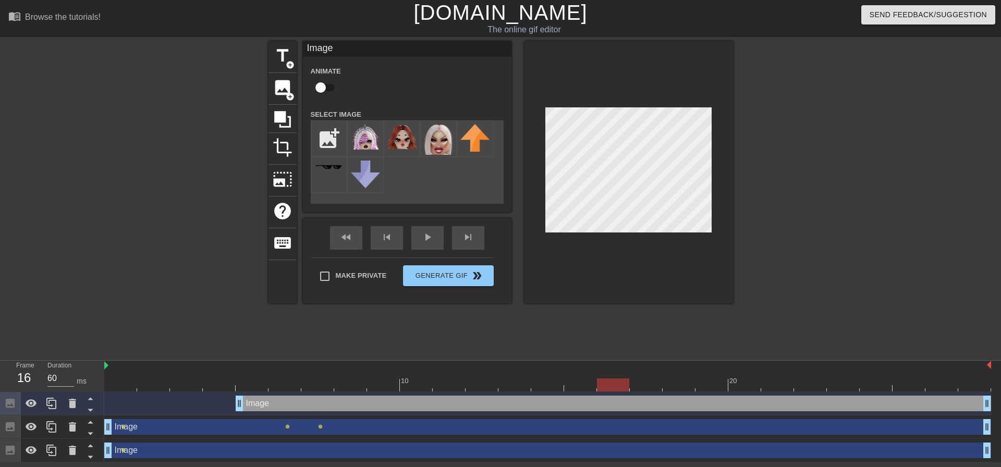
click at [640, 379] on div at bounding box center [547, 385] width 887 height 13
click at [673, 380] on div at bounding box center [547, 385] width 887 height 13
click at [425, 383] on div at bounding box center [547, 385] width 887 height 13
click at [392, 386] on div at bounding box center [547, 385] width 887 height 13
click at [222, 387] on div at bounding box center [547, 385] width 887 height 13
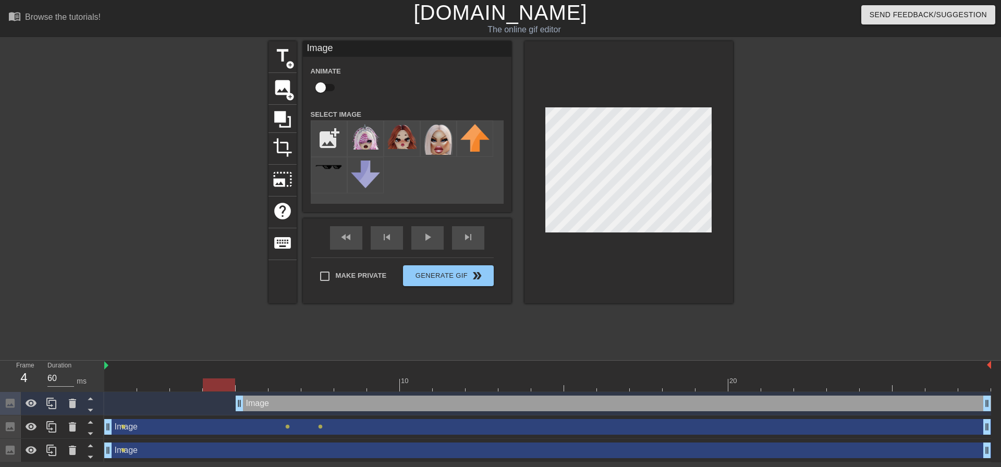
click at [257, 386] on div at bounding box center [547, 385] width 887 height 13
click at [302, 384] on div at bounding box center [547, 385] width 887 height 13
type input "60"
click at [344, 384] on div at bounding box center [547, 385] width 887 height 13
checkbox input "true"
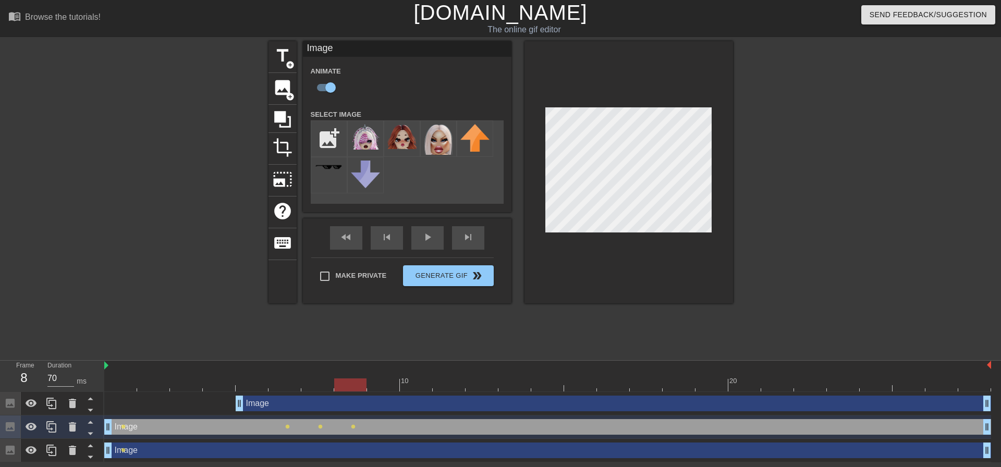
click at [388, 386] on div at bounding box center [547, 385] width 887 height 13
drag, startPoint x: 353, startPoint y: 386, endPoint x: 369, endPoint y: 386, distance: 15.6
click at [355, 386] on div at bounding box center [547, 385] width 887 height 13
click at [379, 385] on div at bounding box center [547, 385] width 887 height 13
click at [415, 388] on div at bounding box center [547, 385] width 887 height 13
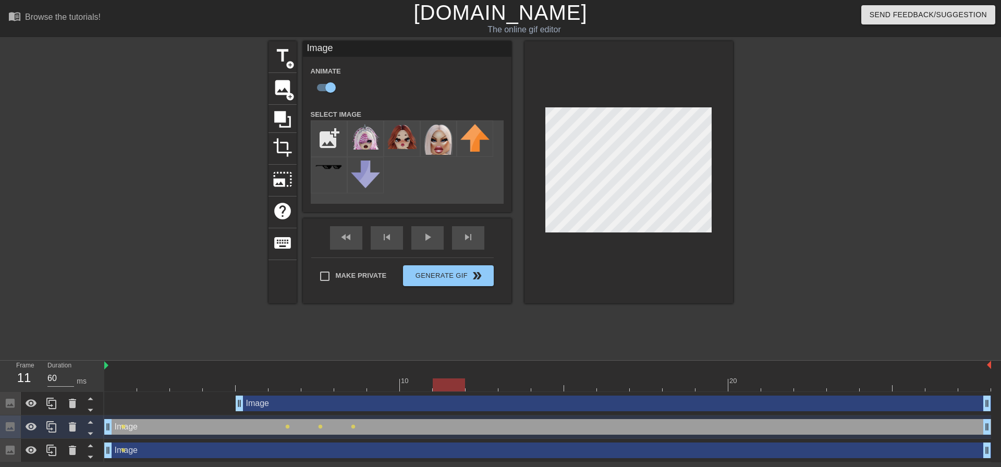
click at [441, 388] on div at bounding box center [547, 385] width 887 height 13
click at [481, 385] on div at bounding box center [547, 385] width 887 height 13
click at [513, 382] on div at bounding box center [547, 385] width 887 height 13
click at [549, 380] on div at bounding box center [547, 385] width 887 height 13
click at [582, 384] on div at bounding box center [547, 385] width 887 height 13
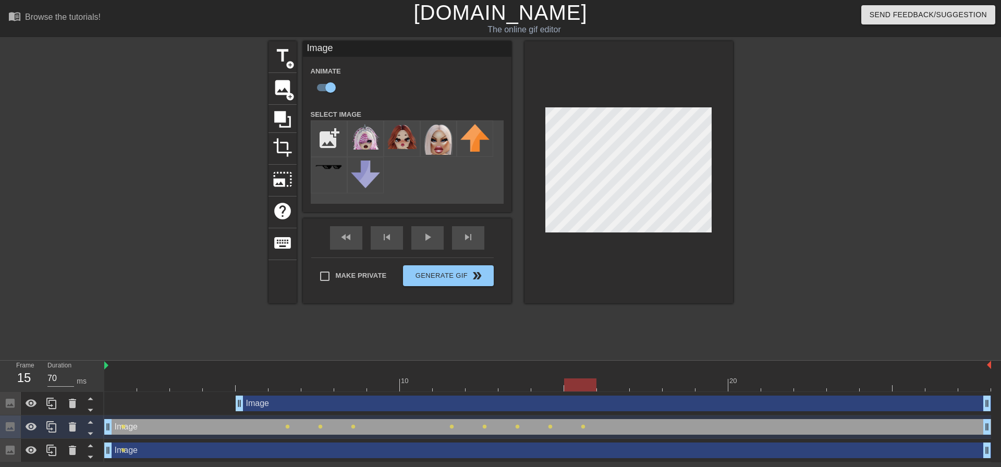
click at [712, 130] on div at bounding box center [629, 172] width 209 height 262
click at [608, 384] on div at bounding box center [547, 385] width 887 height 13
click at [751, 115] on div "title add_circle image add_circle crop photo_size_select_large help keyboard Im…" at bounding box center [500, 197] width 1001 height 313
click at [279, 383] on div at bounding box center [547, 385] width 887 height 13
click at [221, 380] on div at bounding box center [547, 385] width 887 height 13
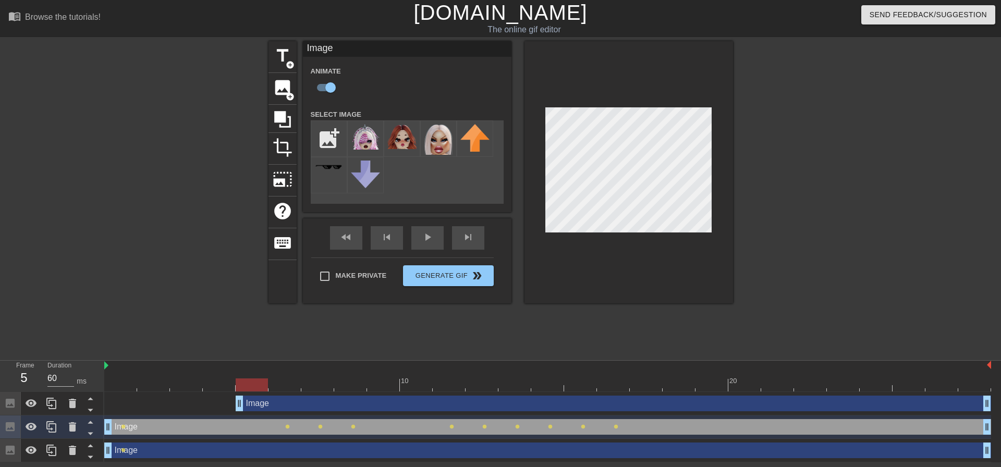
click at [245, 386] on div at bounding box center [547, 385] width 887 height 13
click at [213, 382] on div at bounding box center [547, 385] width 887 height 13
click at [261, 383] on div at bounding box center [547, 385] width 887 height 13
type input "70"
click at [292, 381] on div at bounding box center [547, 385] width 887 height 13
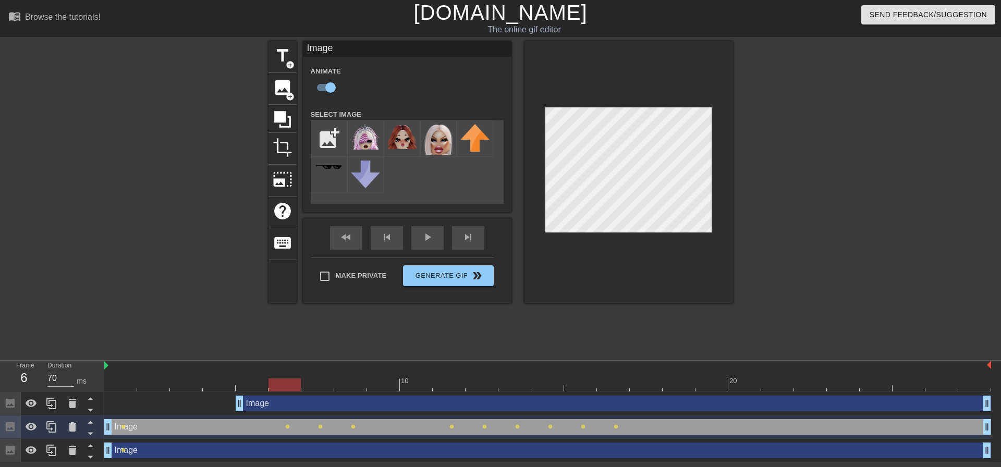
checkbox input "false"
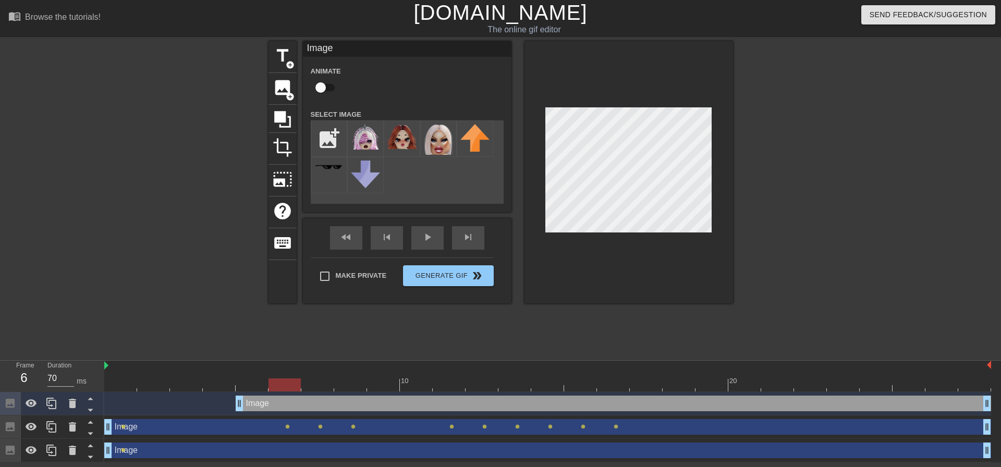
click at [318, 386] on div at bounding box center [547, 385] width 887 height 13
click at [293, 383] on div at bounding box center [547, 385] width 887 height 13
click at [824, 227] on div at bounding box center [824, 197] width 156 height 313
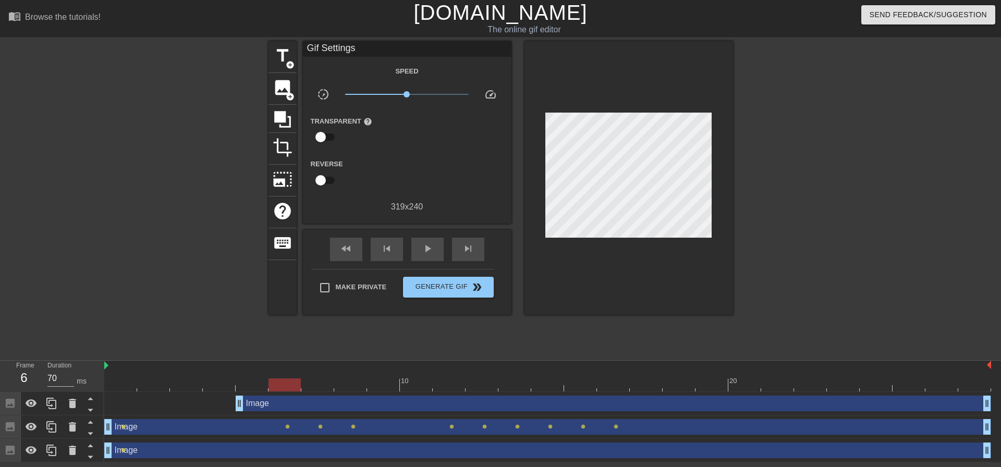
click at [325, 377] on div at bounding box center [317, 377] width 33 height 13
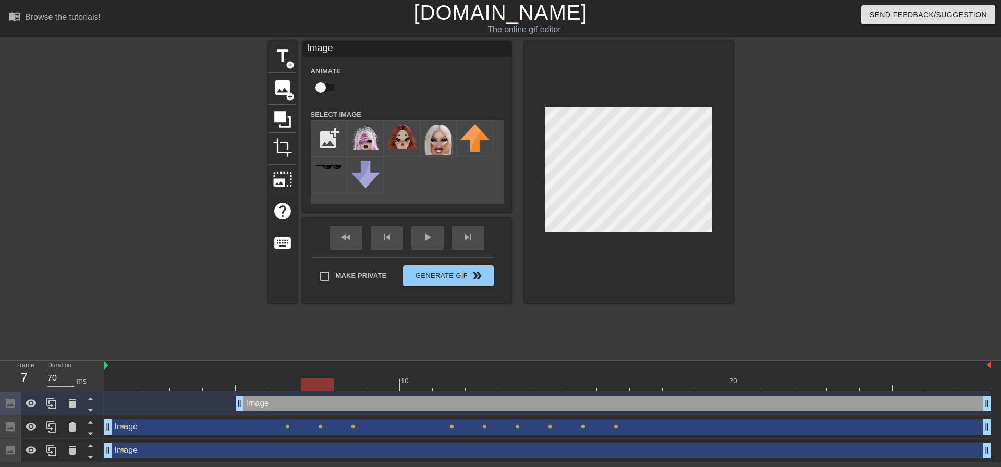
click at [840, 282] on div at bounding box center [824, 197] width 156 height 313
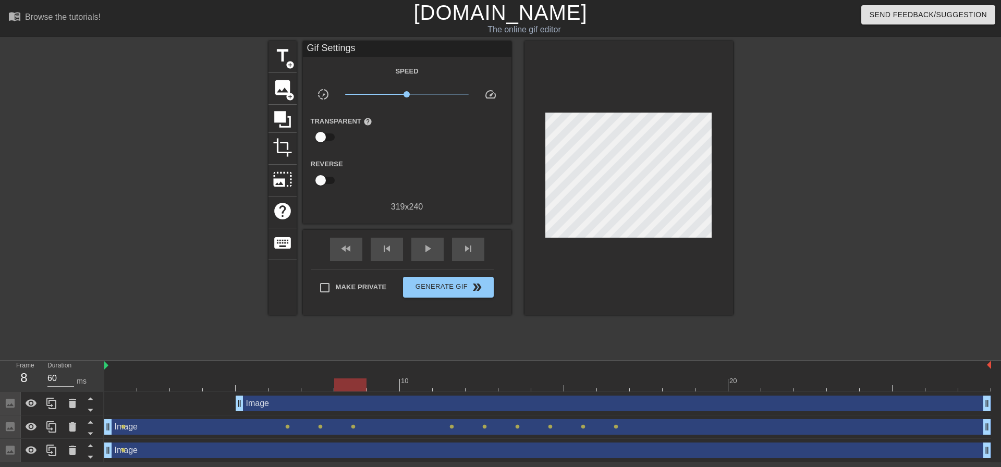
drag, startPoint x: 354, startPoint y: 386, endPoint x: 428, endPoint y: 357, distance: 79.6
click at [354, 386] on div at bounding box center [547, 385] width 887 height 13
click at [825, 186] on div at bounding box center [824, 197] width 156 height 313
click at [323, 389] on div at bounding box center [547, 385] width 887 height 13
click at [287, 390] on div at bounding box center [547, 385] width 887 height 13
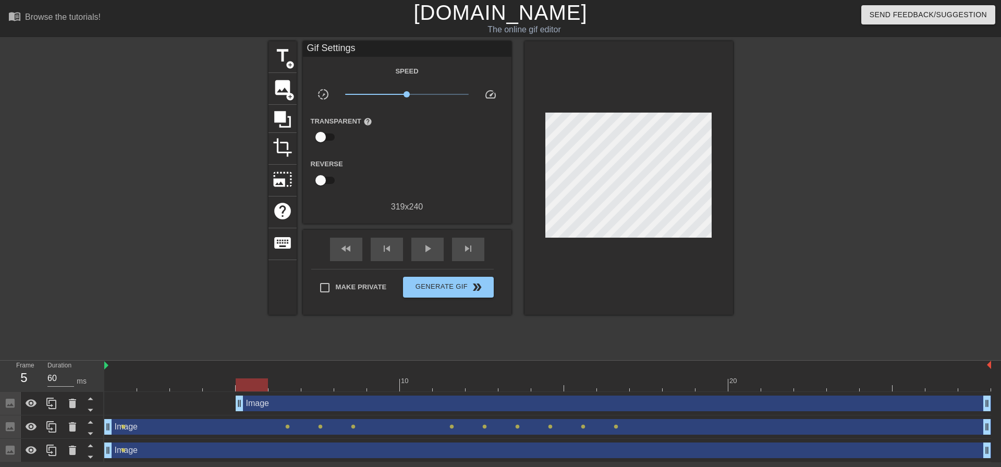
click at [258, 385] on div at bounding box center [547, 385] width 887 height 13
click at [227, 384] on div at bounding box center [547, 385] width 887 height 13
click at [241, 385] on div at bounding box center [547, 385] width 887 height 13
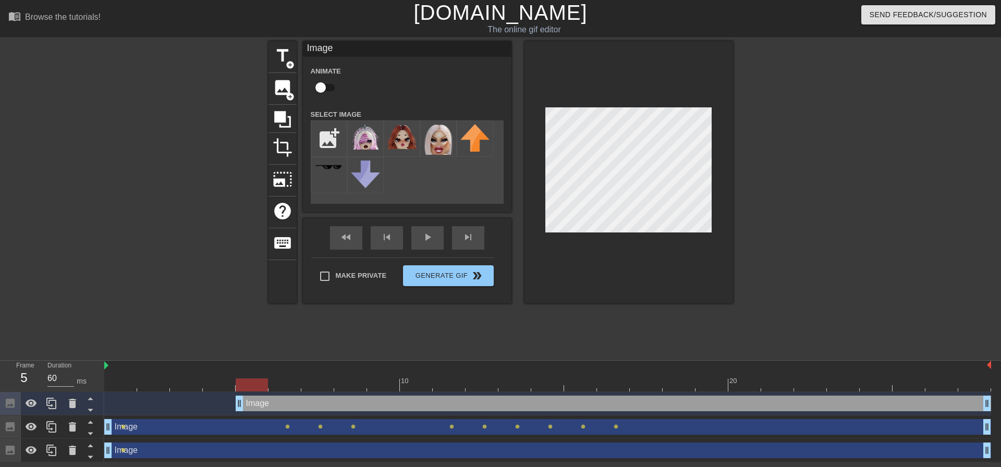
click at [542, 161] on div at bounding box center [629, 172] width 209 height 262
click at [278, 386] on div at bounding box center [547, 385] width 887 height 13
click at [319, 378] on div at bounding box center [317, 377] width 33 height 13
click at [356, 384] on div at bounding box center [547, 385] width 887 height 13
click at [260, 382] on div at bounding box center [547, 385] width 887 height 13
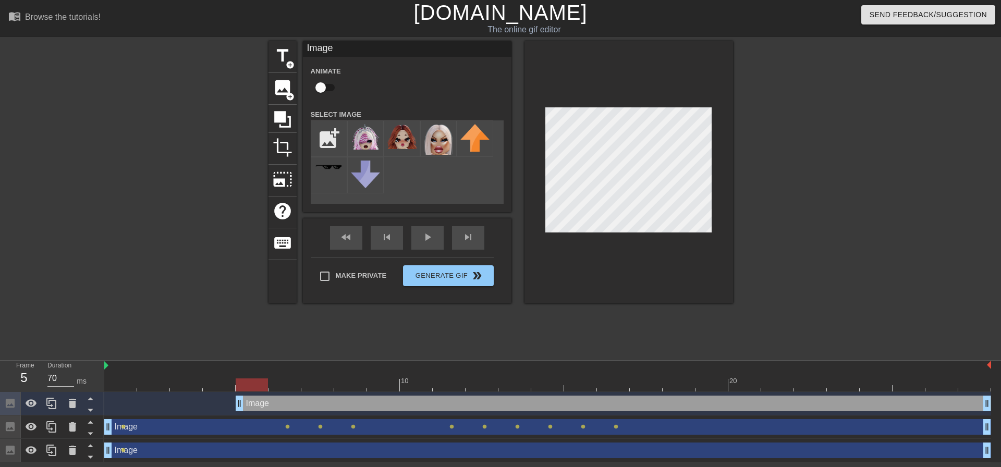
click at [228, 390] on div at bounding box center [547, 385] width 887 height 13
type input "60"
click at [253, 387] on div at bounding box center [547, 385] width 887 height 13
click at [321, 91] on input "checkbox" at bounding box center [320, 88] width 59 height 20
checkbox input "true"
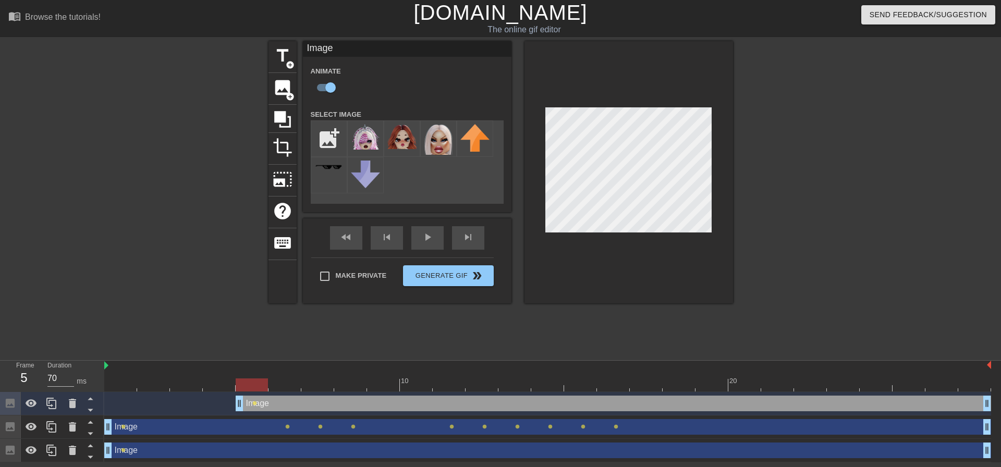
click at [227, 383] on div at bounding box center [547, 385] width 887 height 13
click at [250, 382] on div at bounding box center [547, 385] width 887 height 13
click at [291, 378] on div at bounding box center [285, 377] width 33 height 13
click at [323, 376] on div at bounding box center [317, 377] width 33 height 13
click at [344, 384] on div at bounding box center [547, 385] width 887 height 13
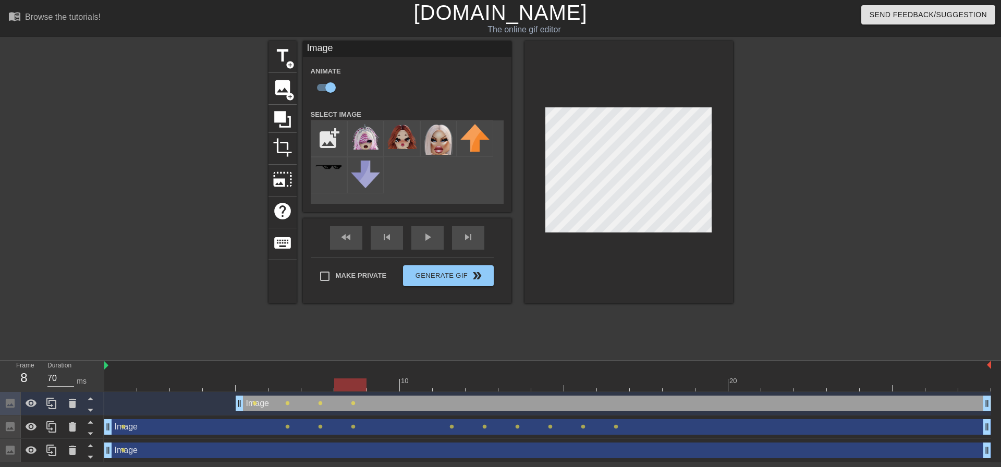
drag, startPoint x: 386, startPoint y: 380, endPoint x: 420, endPoint y: 358, distance: 40.5
click at [386, 380] on div at bounding box center [547, 385] width 887 height 13
drag, startPoint x: 418, startPoint y: 380, endPoint x: 446, endPoint y: 338, distance: 50.8
click at [418, 380] on div at bounding box center [547, 385] width 887 height 13
drag, startPoint x: 447, startPoint y: 378, endPoint x: 457, endPoint y: 372, distance: 11.0
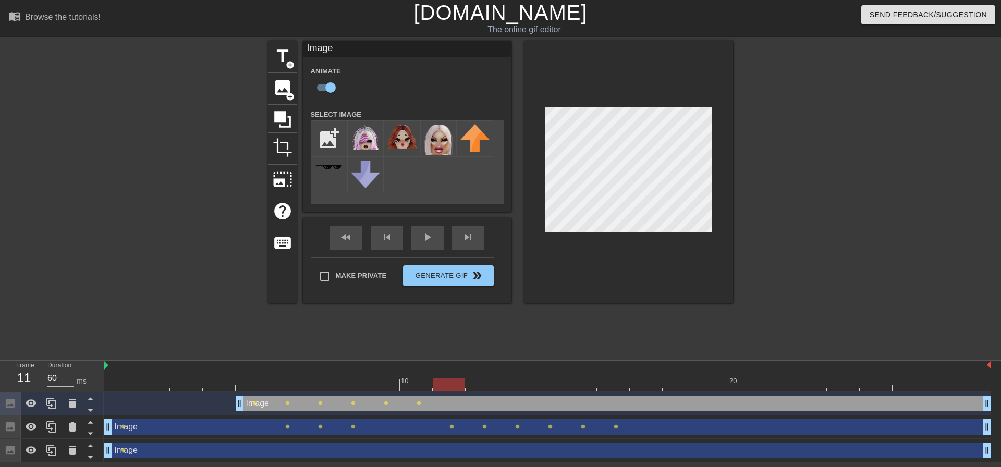
click at [448, 378] on div at bounding box center [449, 377] width 33 height 13
click at [488, 380] on div at bounding box center [547, 385] width 887 height 13
click at [519, 376] on div at bounding box center [514, 377] width 33 height 13
drag, startPoint x: 543, startPoint y: 384, endPoint x: 567, endPoint y: 346, distance: 45.4
click at [544, 383] on div at bounding box center [547, 385] width 887 height 13
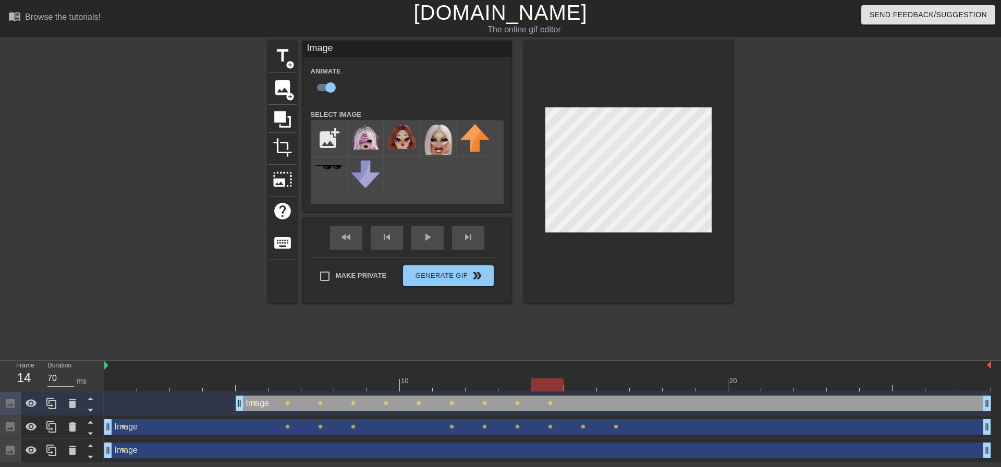
click at [581, 383] on div at bounding box center [547, 385] width 887 height 13
click at [615, 380] on div at bounding box center [547, 385] width 887 height 13
click at [648, 374] on div at bounding box center [646, 377] width 33 height 13
type input "70"
click at [668, 382] on div at bounding box center [547, 385] width 887 height 13
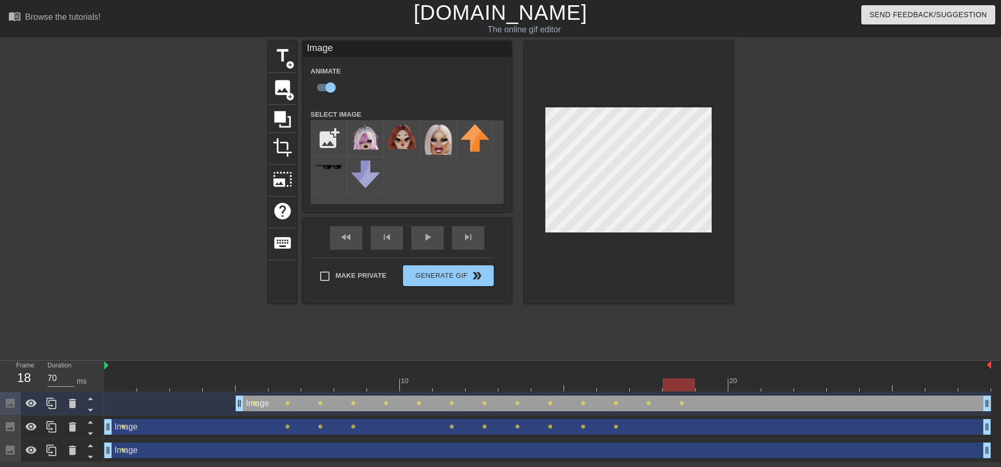
click at [759, 157] on div "title add_circle image add_circle crop photo_size_select_large help keyboard Im…" at bounding box center [500, 197] width 1001 height 313
click at [283, 84] on span "image" at bounding box center [283, 88] width 20 height 20
checkbox input "false"
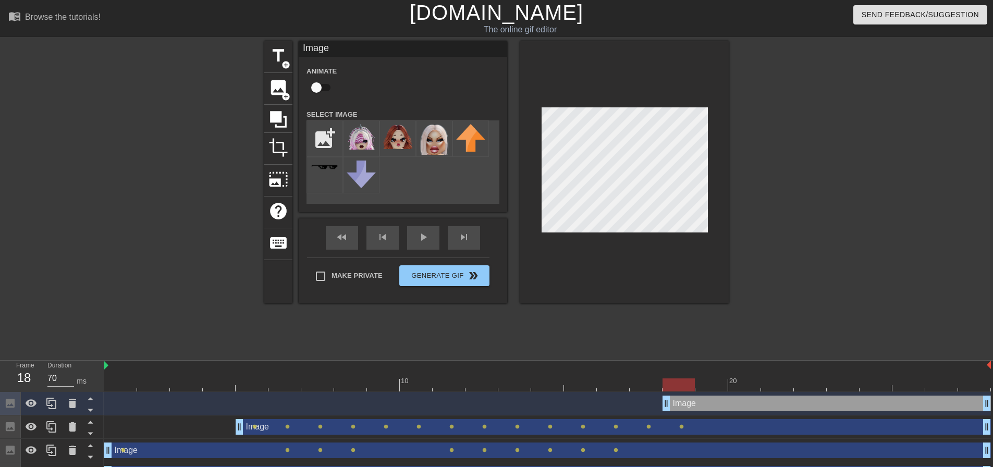
click at [116, 382] on div at bounding box center [547, 385] width 887 height 13
type input "60"
click at [253, 379] on div at bounding box center [547, 385] width 887 height 13
click at [330, 140] on input "file" at bounding box center [324, 138] width 35 height 35
type input "C:\fakepath\venus-removebg-preview.png"
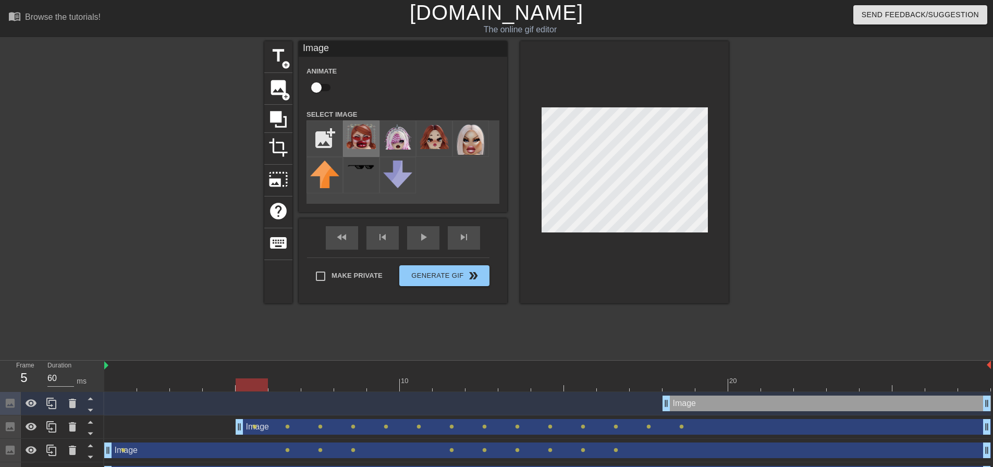
click at [371, 143] on img at bounding box center [361, 136] width 29 height 25
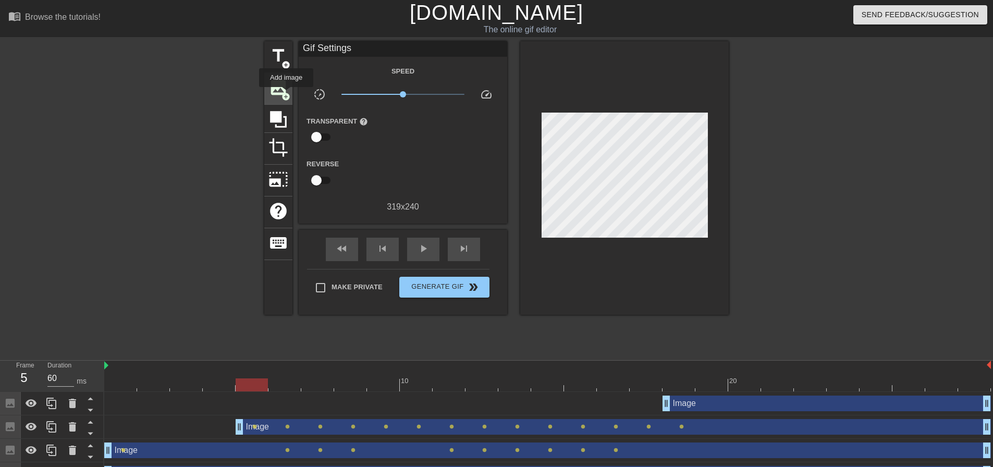
click at [286, 94] on span "add_circle" at bounding box center [286, 96] width 9 height 9
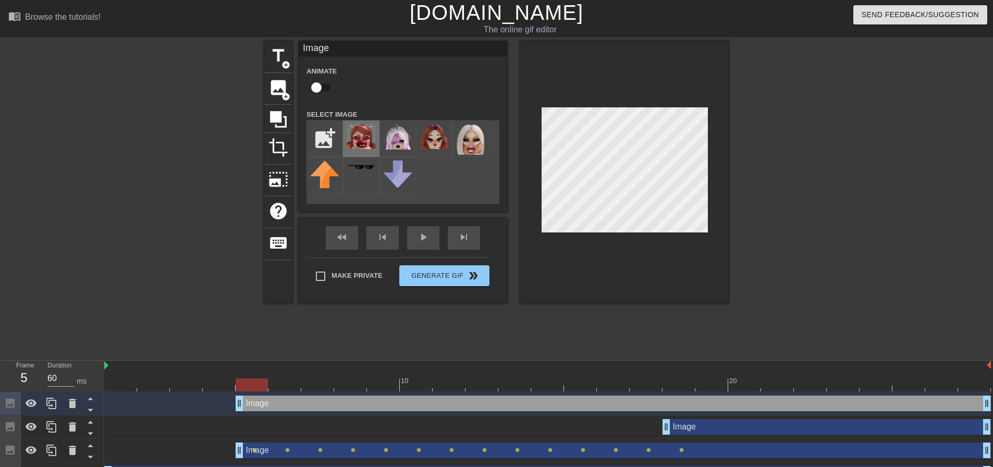
click at [364, 134] on img at bounding box center [361, 136] width 29 height 25
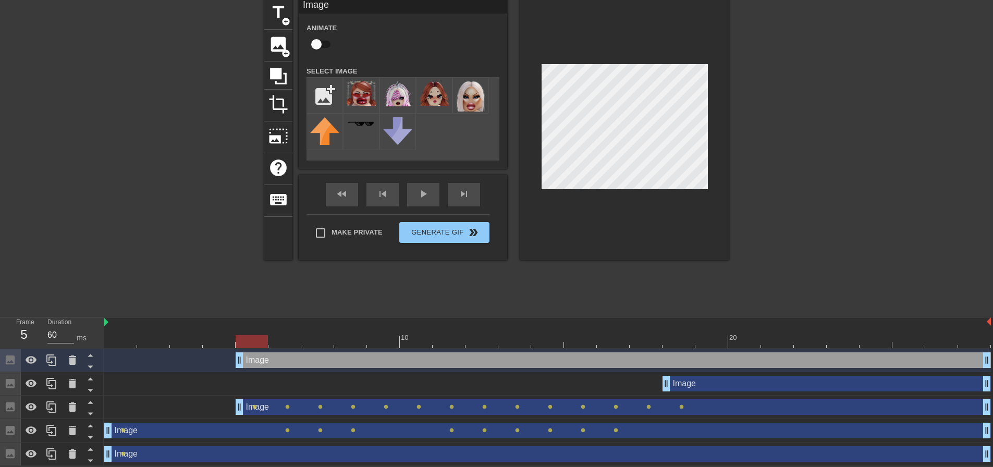
click at [680, 383] on div "Image drag_handle drag_handle" at bounding box center [827, 384] width 328 height 16
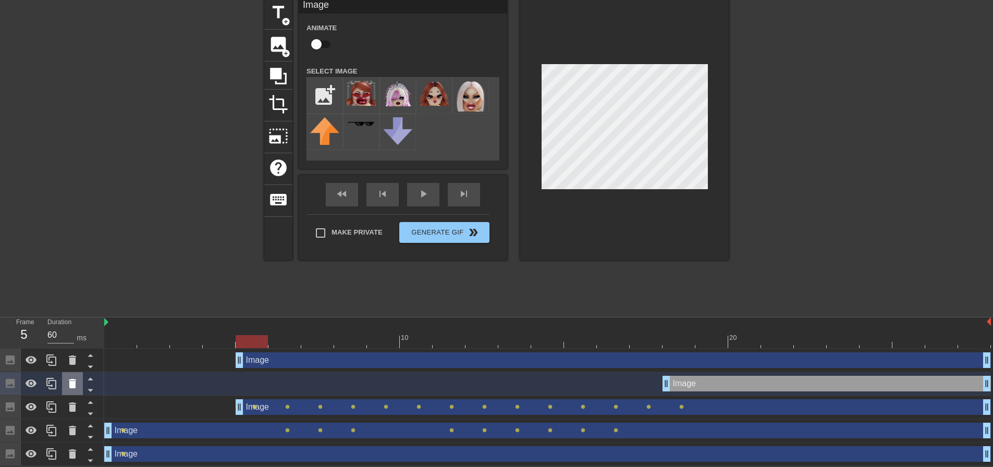
click at [75, 384] on icon at bounding box center [72, 383] width 7 height 9
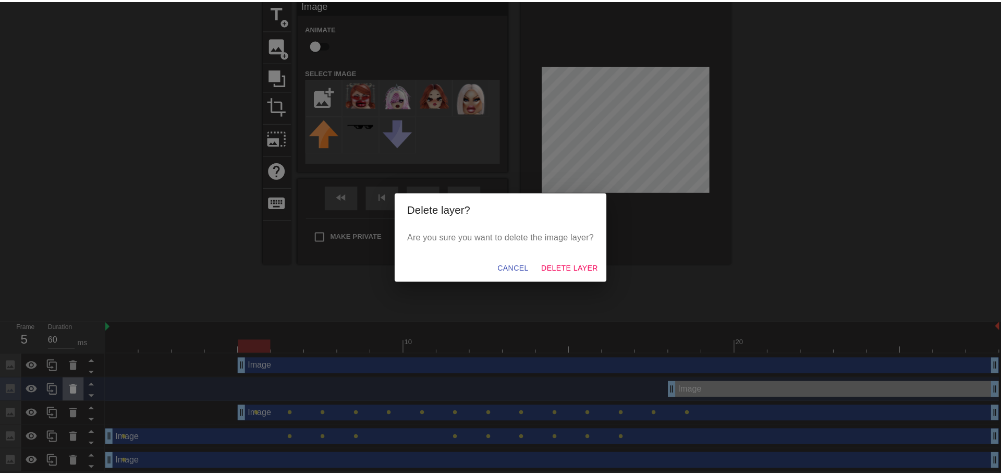
scroll to position [36, 0]
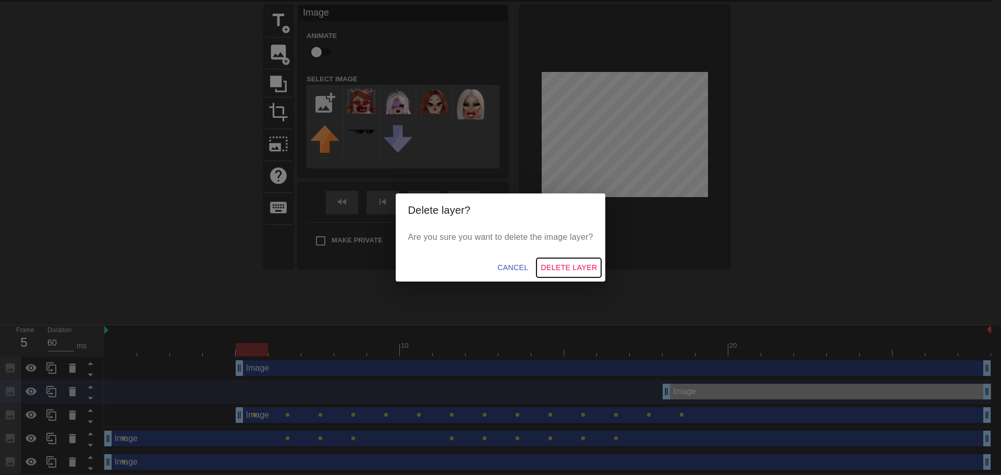
click at [572, 273] on span "Delete Layer" at bounding box center [569, 267] width 56 height 13
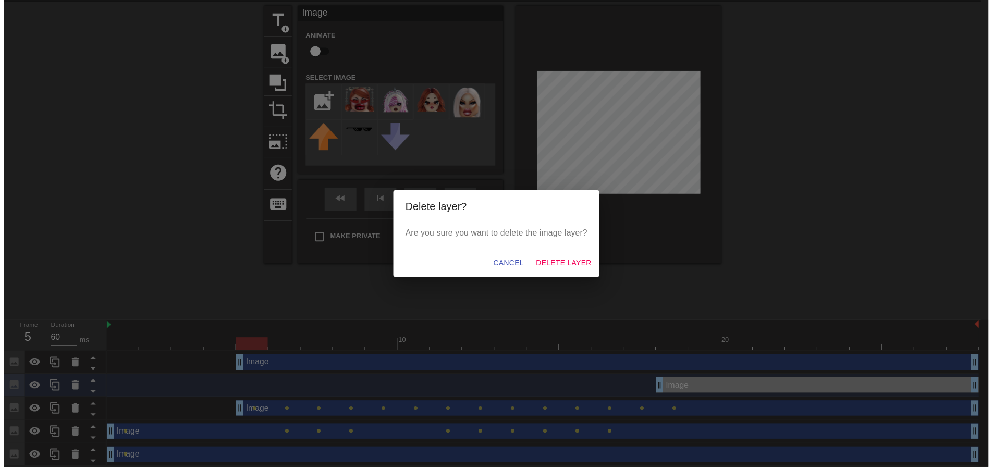
scroll to position [21, 0]
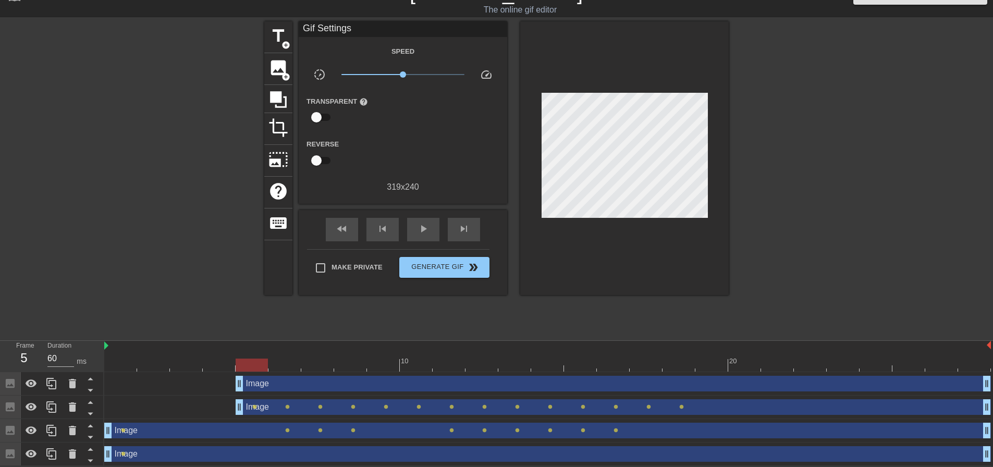
click at [565, 381] on div "Image drag_handle drag_handle" at bounding box center [614, 384] width 756 height 16
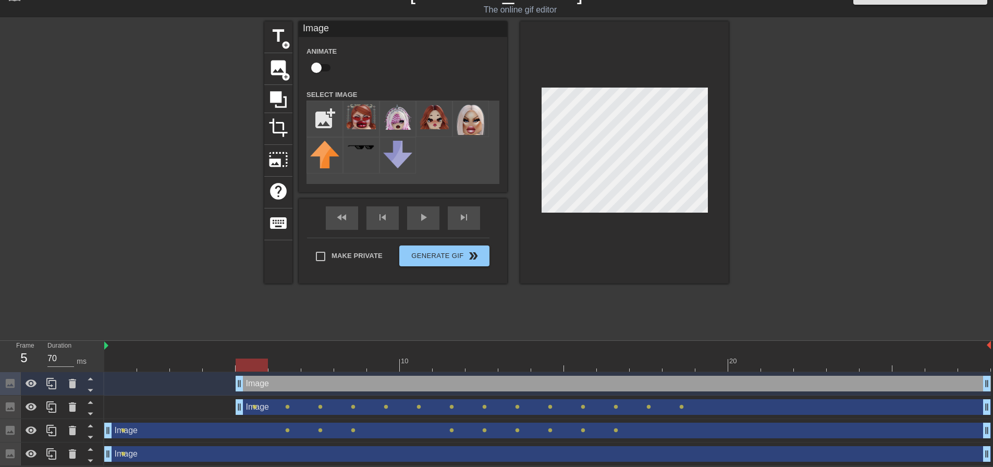
click at [293, 359] on div at bounding box center [547, 365] width 887 height 13
click at [325, 360] on div at bounding box center [547, 365] width 887 height 13
click at [346, 363] on div at bounding box center [547, 365] width 887 height 13
click at [378, 361] on div at bounding box center [547, 365] width 887 height 13
click at [419, 367] on div at bounding box center [547, 365] width 887 height 13
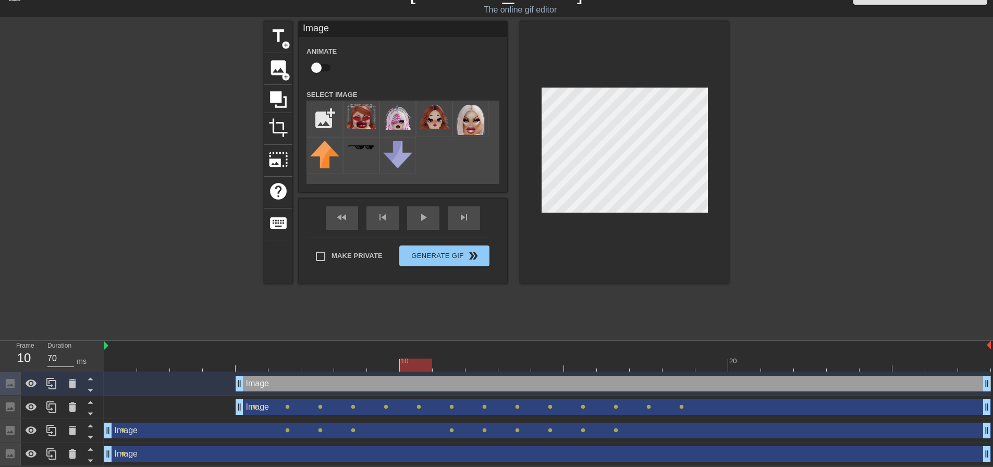
type input "60"
click at [449, 363] on div at bounding box center [547, 365] width 887 height 13
click at [314, 67] on input "checkbox" at bounding box center [316, 68] width 59 height 20
checkbox input "true"
click at [539, 136] on div at bounding box center [624, 152] width 209 height 262
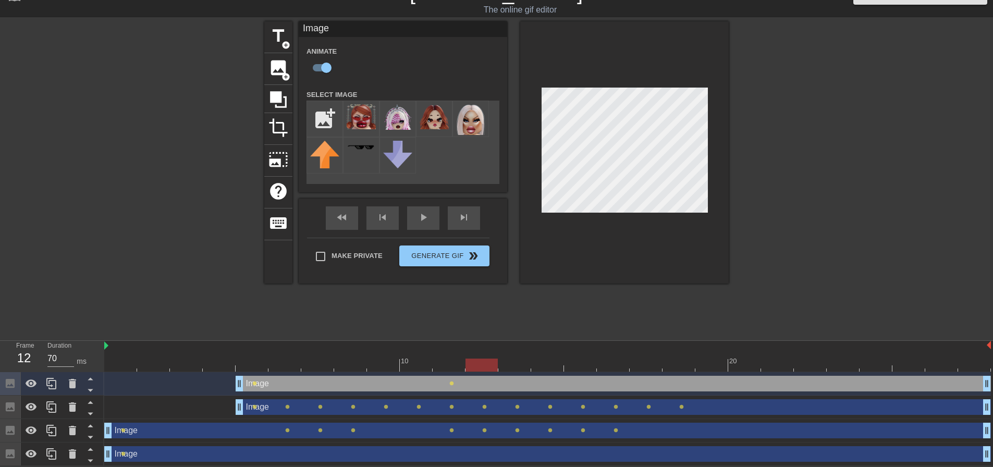
click at [475, 364] on div at bounding box center [547, 365] width 887 height 13
drag, startPoint x: 513, startPoint y: 361, endPoint x: 562, endPoint y: 229, distance: 140.7
click at [514, 360] on div at bounding box center [547, 365] width 887 height 13
click at [492, 366] on div at bounding box center [547, 365] width 887 height 13
click at [507, 363] on div at bounding box center [547, 365] width 887 height 13
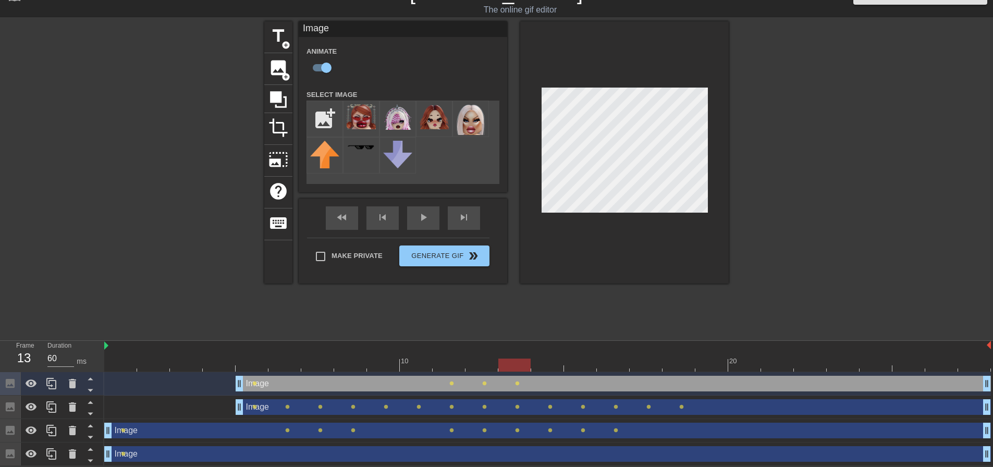
click at [553, 360] on div at bounding box center [547, 365] width 887 height 13
click at [579, 368] on div at bounding box center [547, 365] width 887 height 13
click at [615, 359] on div at bounding box center [547, 365] width 887 height 13
click at [643, 367] on div at bounding box center [547, 365] width 887 height 13
drag, startPoint x: 671, startPoint y: 363, endPoint x: 672, endPoint y: 342, distance: 20.9
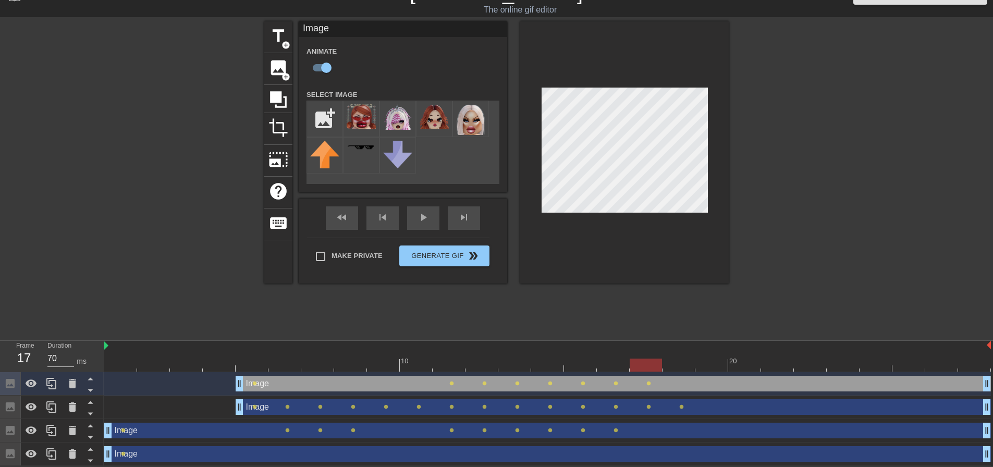
click at [671, 362] on div at bounding box center [547, 365] width 887 height 13
click at [705, 360] on div at bounding box center [547, 365] width 887 height 13
click at [745, 362] on div at bounding box center [547, 365] width 887 height 13
click at [776, 356] on div at bounding box center [777, 357] width 33 height 13
click at [813, 362] on div at bounding box center [547, 365] width 887 height 13
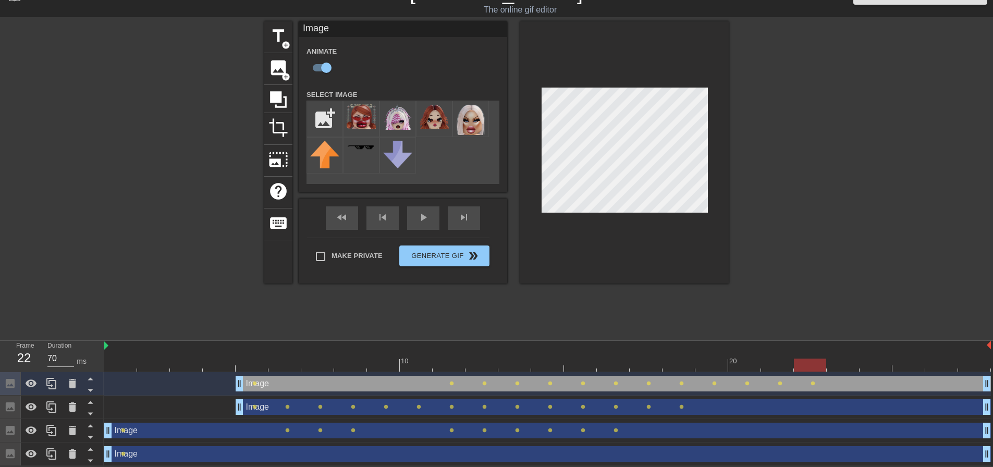
click at [781, 146] on div "title add_circle image add_circle crop photo_size_select_large help keyboard Im…" at bounding box center [496, 177] width 993 height 313
click at [250, 365] on div at bounding box center [547, 365] width 887 height 13
click at [354, 364] on div at bounding box center [547, 365] width 887 height 13
click at [326, 366] on div at bounding box center [547, 365] width 887 height 13
click at [911, 207] on div "title add_circle image add_circle crop photo_size_select_large help keyboard Im…" at bounding box center [496, 177] width 993 height 313
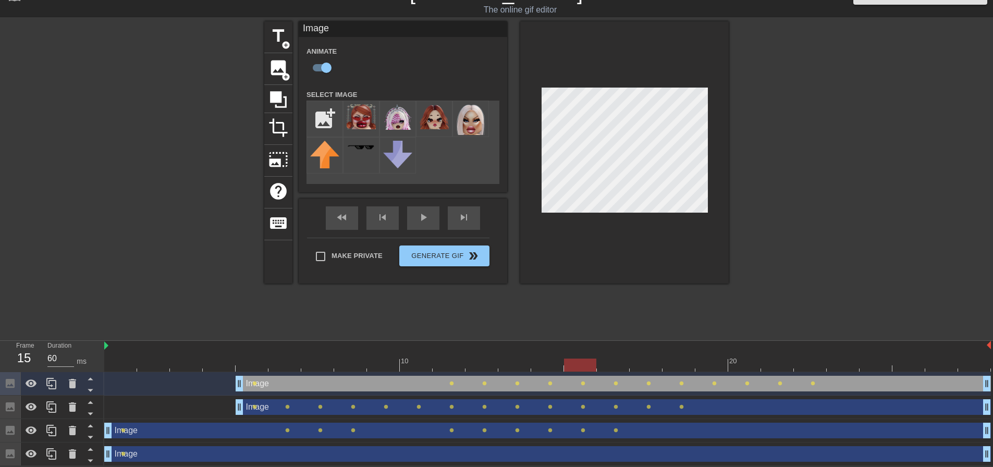
click at [552, 364] on div at bounding box center [547, 365] width 887 height 13
click at [523, 363] on div at bounding box center [547, 365] width 887 height 13
click at [485, 360] on div at bounding box center [547, 365] width 887 height 13
click at [446, 360] on div at bounding box center [547, 365] width 887 height 13
click at [429, 360] on div at bounding box center [547, 365] width 887 height 13
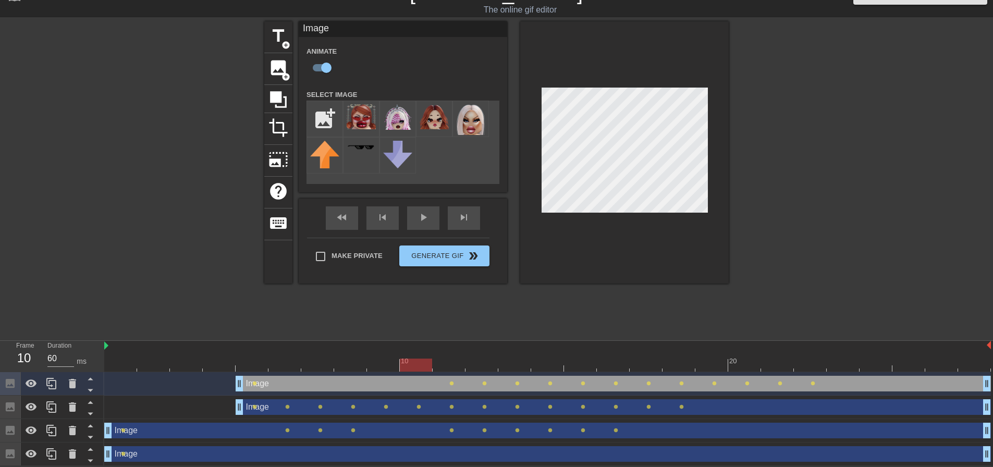
click at [443, 360] on div at bounding box center [547, 365] width 887 height 13
drag, startPoint x: 239, startPoint y: 385, endPoint x: 433, endPoint y: 386, distance: 194.0
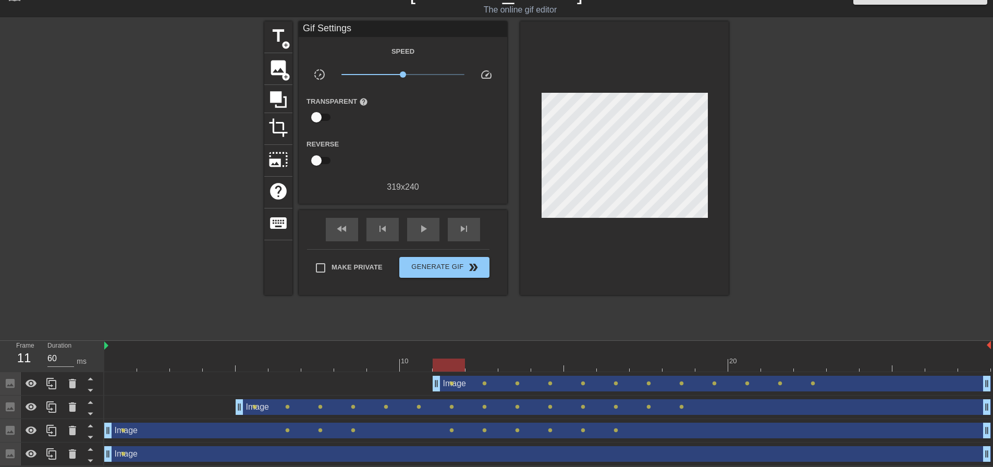
click at [868, 234] on div at bounding box center [819, 177] width 156 height 313
click at [566, 356] on div at bounding box center [566, 361] width 2 height 10
click at [541, 361] on div at bounding box center [547, 365] width 887 height 13
click at [513, 360] on div at bounding box center [547, 365] width 887 height 13
type input "60"
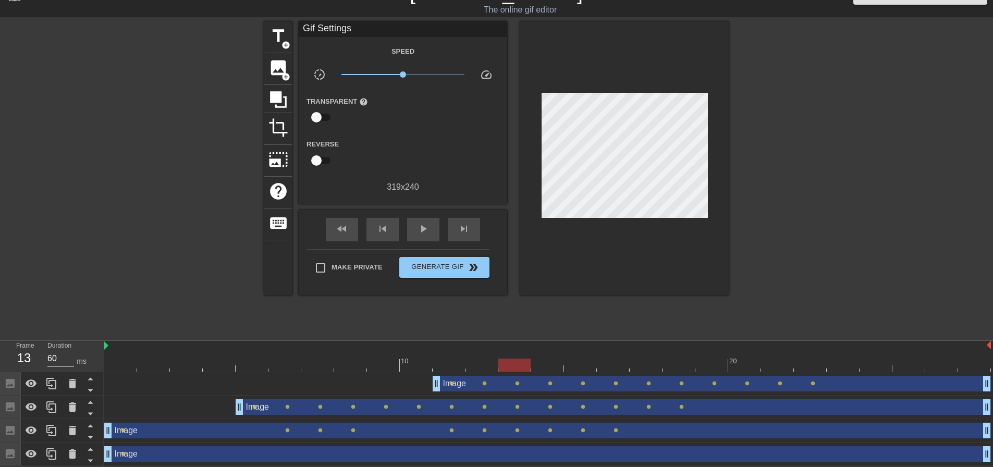
click at [539, 361] on div at bounding box center [547, 365] width 887 height 13
click at [282, 62] on span "image" at bounding box center [279, 68] width 20 height 20
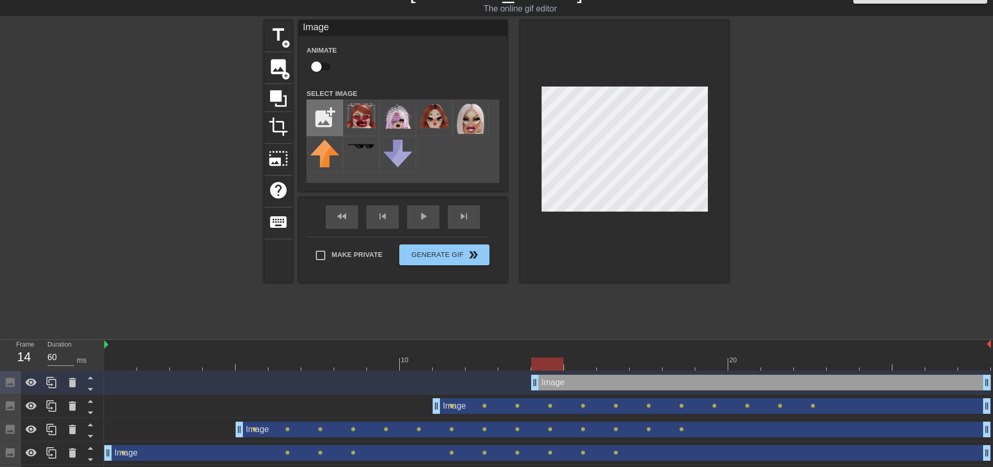
click at [321, 112] on input "file" at bounding box center [324, 117] width 35 height 35
type input "C:\fakepath\ponpon-removebg-preview.png"
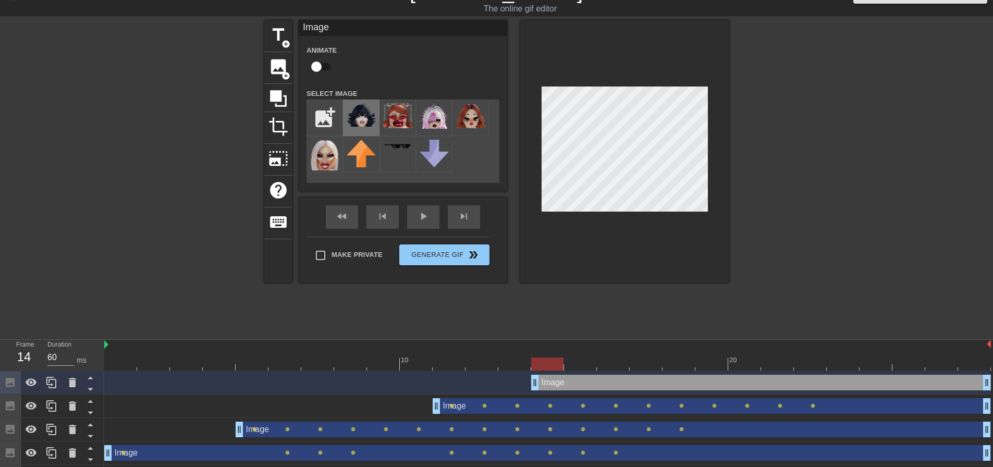
click at [367, 124] on img at bounding box center [361, 114] width 29 height 23
drag, startPoint x: 533, startPoint y: 378, endPoint x: 520, endPoint y: 378, distance: 13.0
click at [520, 378] on div "Image drag_handle drag_handle" at bounding box center [547, 383] width 887 height 16
drag, startPoint x: 534, startPoint y: 380, endPoint x: 512, endPoint y: 379, distance: 22.5
click at [525, 135] on div at bounding box center [624, 151] width 209 height 262
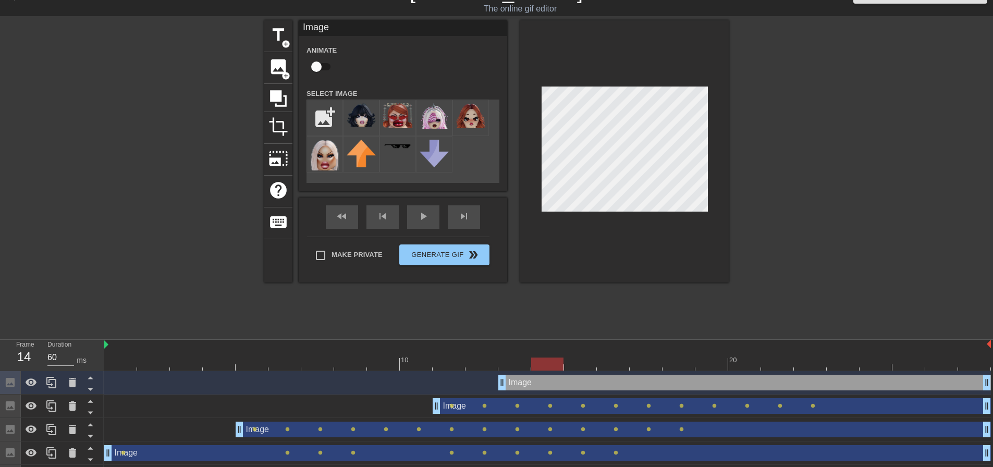
click at [545, 361] on div at bounding box center [547, 364] width 887 height 13
type input "70"
click at [575, 362] on div at bounding box center [547, 364] width 887 height 13
click at [608, 364] on div at bounding box center [547, 364] width 887 height 13
click at [323, 70] on input "checkbox" at bounding box center [316, 67] width 59 height 20
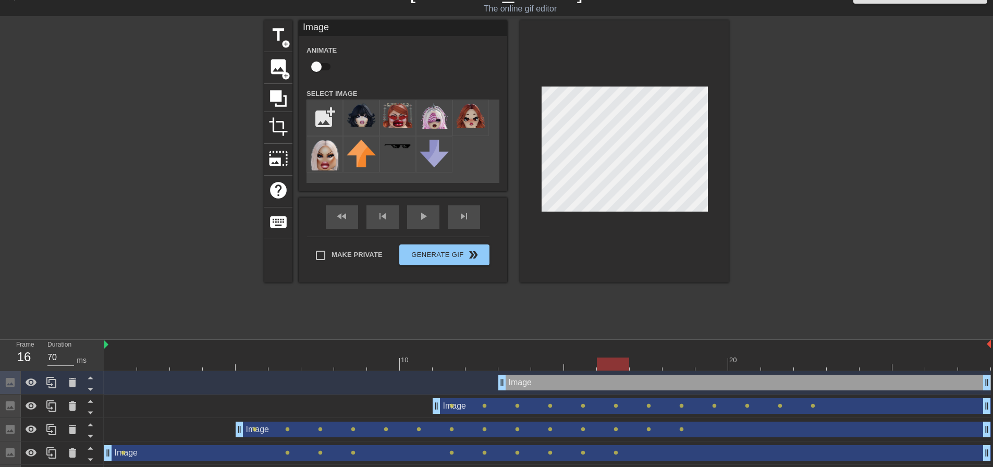
checkbox input "true"
click at [511, 362] on div at bounding box center [547, 364] width 887 height 13
click at [543, 361] on div at bounding box center [547, 364] width 887 height 13
click at [504, 364] on div at bounding box center [547, 364] width 887 height 13
click at [527, 142] on div at bounding box center [624, 151] width 209 height 262
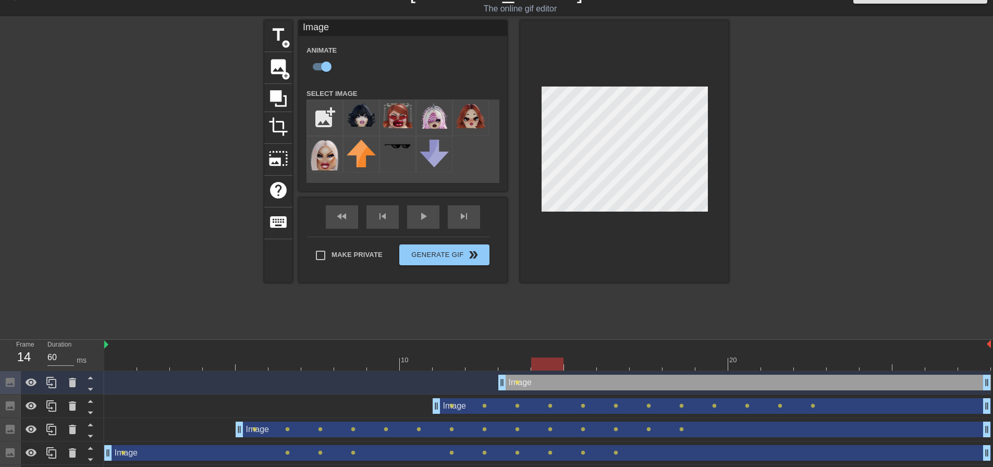
click at [544, 360] on div at bounding box center [547, 364] width 887 height 13
drag, startPoint x: 582, startPoint y: 356, endPoint x: 585, endPoint y: 336, distance: 19.9
click at [582, 356] on div at bounding box center [580, 356] width 33 height 13
click at [607, 361] on div at bounding box center [547, 364] width 887 height 13
click at [638, 356] on div at bounding box center [646, 356] width 33 height 13
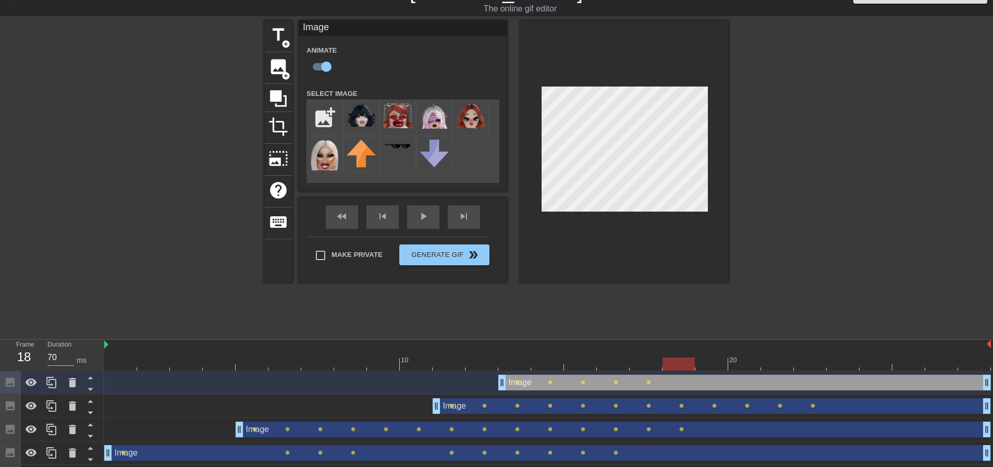
click at [683, 361] on div at bounding box center [547, 364] width 887 height 13
drag, startPoint x: 705, startPoint y: 358, endPoint x: 703, endPoint y: 349, distance: 8.7
click at [706, 358] on div at bounding box center [547, 364] width 887 height 13
click at [799, 186] on div at bounding box center [819, 176] width 156 height 313
click at [744, 361] on div at bounding box center [547, 364] width 887 height 13
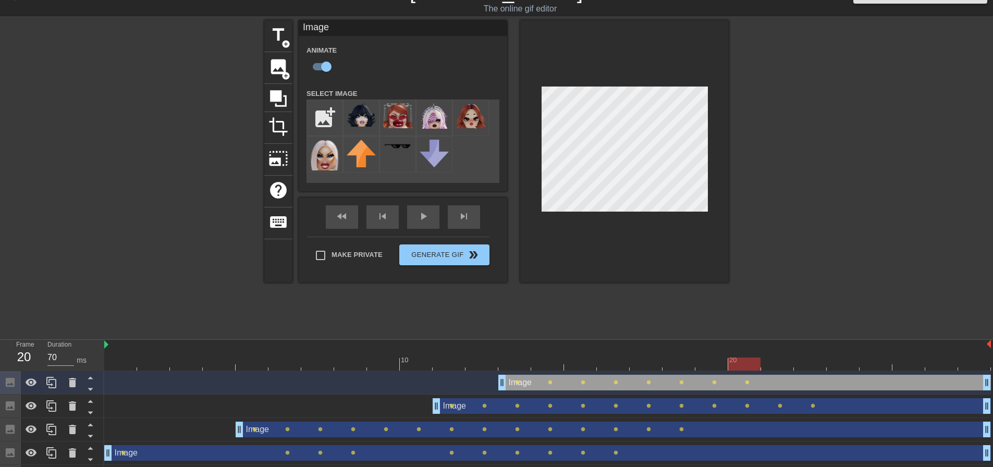
click at [776, 355] on div at bounding box center [777, 356] width 33 height 13
drag, startPoint x: 810, startPoint y: 363, endPoint x: 717, endPoint y: 242, distance: 152.2
click at [810, 362] on div at bounding box center [547, 364] width 887 height 13
click at [850, 358] on div at bounding box center [547, 364] width 887 height 13
drag, startPoint x: 869, startPoint y: 364, endPoint x: 856, endPoint y: 342, distance: 25.9
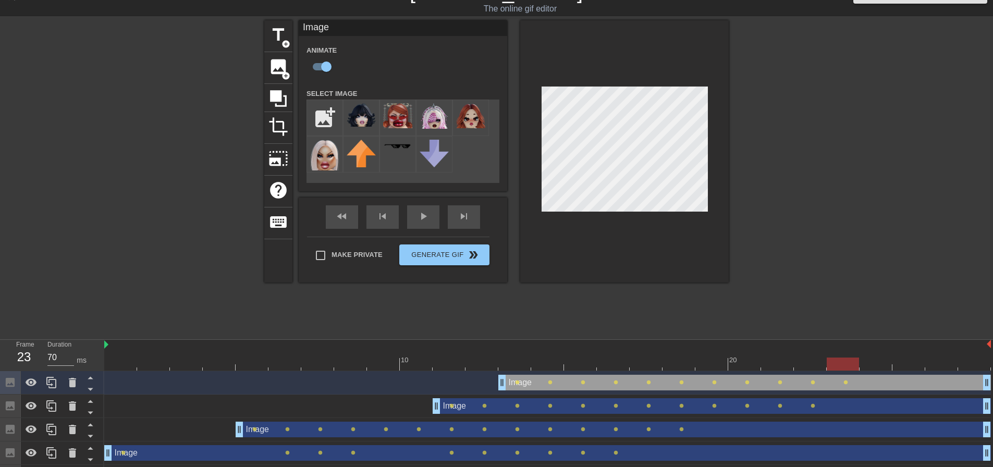
click at [869, 364] on div at bounding box center [547, 364] width 887 height 13
click at [911, 360] on div at bounding box center [547, 364] width 887 height 13
click at [944, 356] on div at bounding box center [942, 356] width 33 height 13
click at [833, 128] on div "title add_circle image add_circle crop photo_size_select_large help keyboard Im…" at bounding box center [496, 176] width 993 height 313
click at [805, 234] on div at bounding box center [819, 176] width 156 height 313
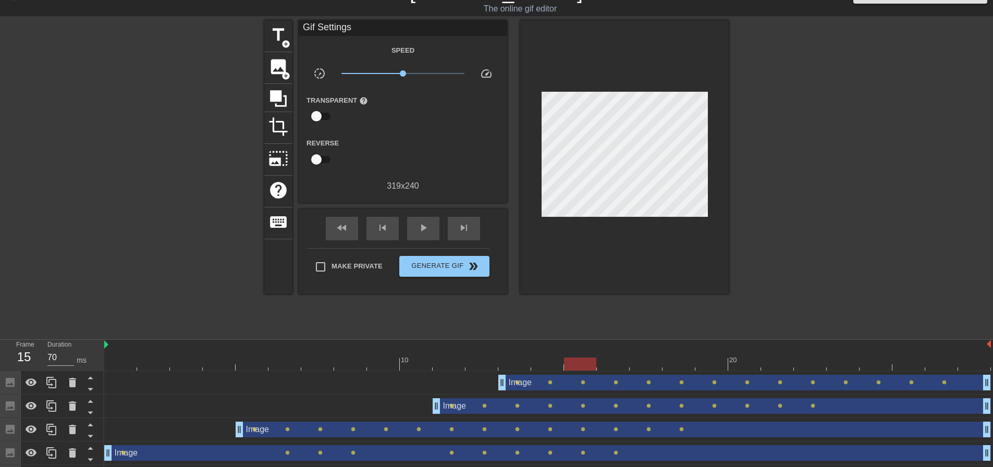
click at [589, 363] on div at bounding box center [547, 364] width 887 height 13
click at [617, 360] on div at bounding box center [547, 364] width 887 height 13
click at [648, 358] on div at bounding box center [547, 364] width 887 height 13
type input "70"
click at [675, 359] on div at bounding box center [547, 364] width 887 height 13
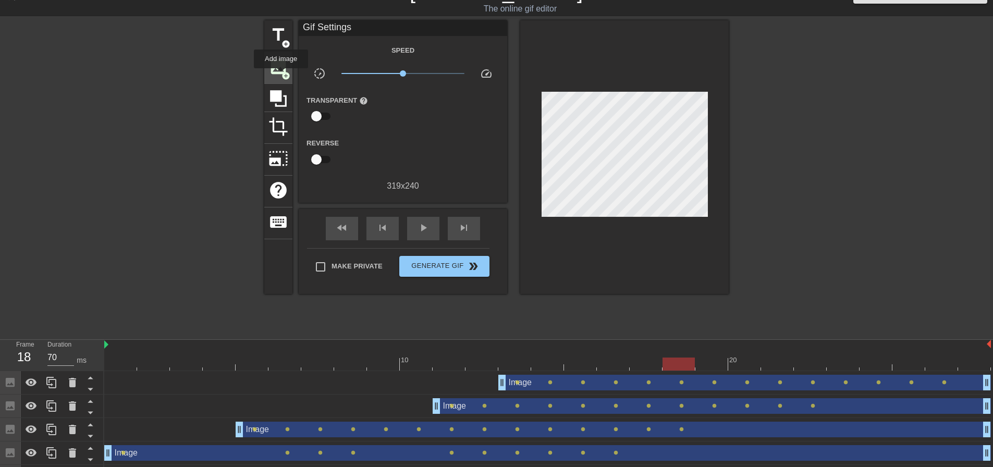
click at [281, 75] on span "image" at bounding box center [279, 67] width 20 height 20
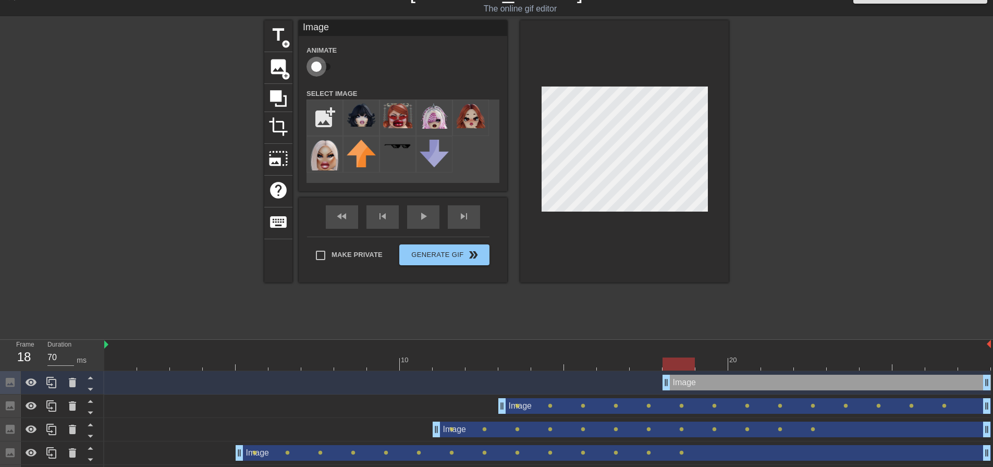
click at [323, 65] on input "checkbox" at bounding box center [316, 67] width 59 height 20
checkbox input "true"
click at [331, 108] on input "file" at bounding box center [324, 117] width 35 height 35
click at [705, 362] on div at bounding box center [547, 364] width 887 height 13
click at [687, 362] on div at bounding box center [547, 364] width 887 height 13
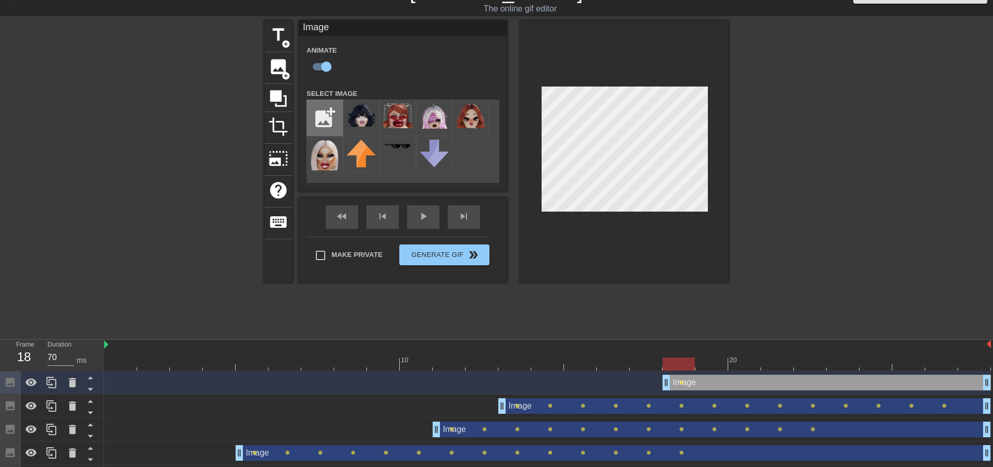
click at [327, 106] on input "file" at bounding box center [324, 117] width 35 height 35
type input "C:\fakepath\clipzz-removebg-preview.png"
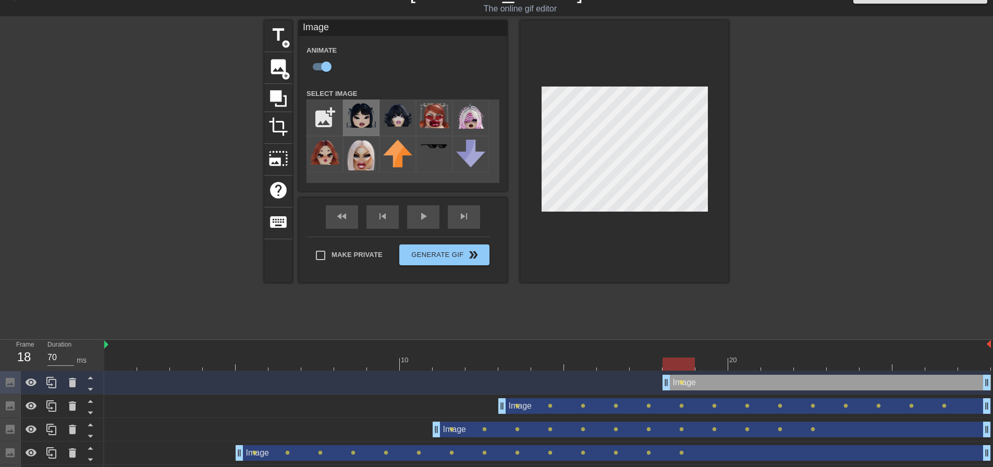
click at [361, 125] on img at bounding box center [361, 115] width 29 height 25
click at [656, 366] on div at bounding box center [547, 364] width 887 height 13
click at [684, 359] on div at bounding box center [547, 364] width 887 height 13
click at [539, 135] on div at bounding box center [624, 151] width 209 height 262
click at [714, 363] on div at bounding box center [547, 364] width 887 height 13
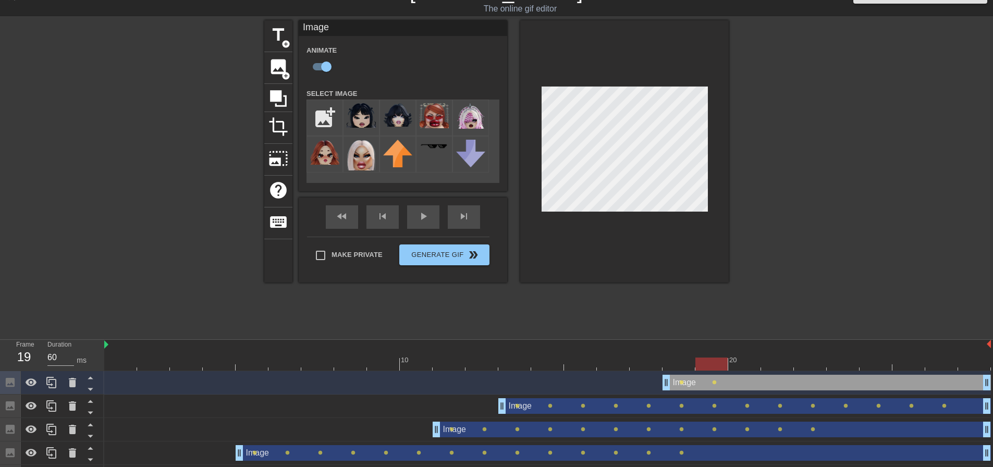
click at [747, 363] on div at bounding box center [547, 364] width 887 height 13
click at [778, 366] on div at bounding box center [547, 364] width 887 height 13
click at [812, 358] on div at bounding box center [547, 364] width 887 height 13
click at [835, 356] on div at bounding box center [843, 356] width 33 height 13
click at [867, 367] on div at bounding box center [547, 364] width 887 height 13
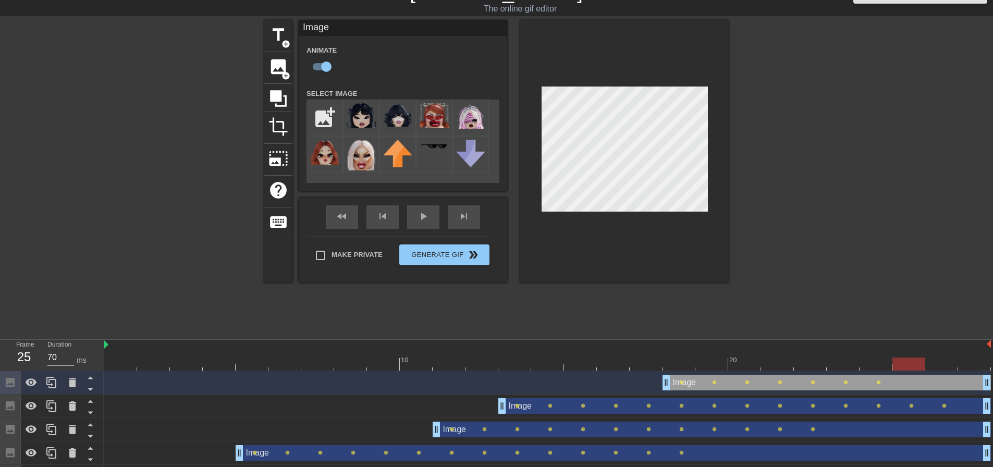
click at [908, 357] on div at bounding box center [909, 356] width 33 height 13
click at [941, 364] on div at bounding box center [547, 364] width 887 height 13
click at [972, 364] on div at bounding box center [547, 364] width 887 height 13
click at [944, 361] on div at bounding box center [547, 364] width 887 height 13
click at [962, 360] on div at bounding box center [547, 364] width 887 height 13
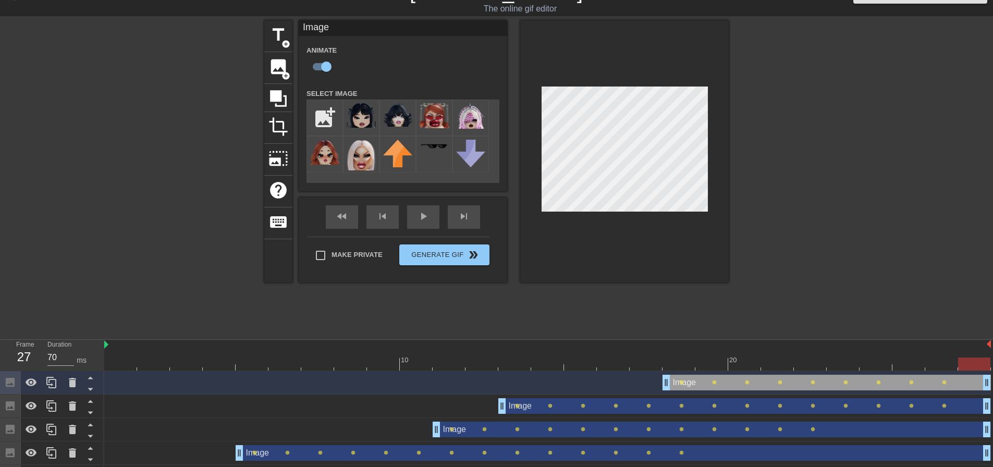
click at [911, 361] on div at bounding box center [547, 364] width 887 height 13
click at [936, 363] on div at bounding box center [547, 364] width 887 height 13
click at [969, 366] on div at bounding box center [547, 364] width 887 height 13
click at [909, 368] on div at bounding box center [547, 364] width 887 height 13
click at [873, 366] on div at bounding box center [547, 364] width 887 height 13
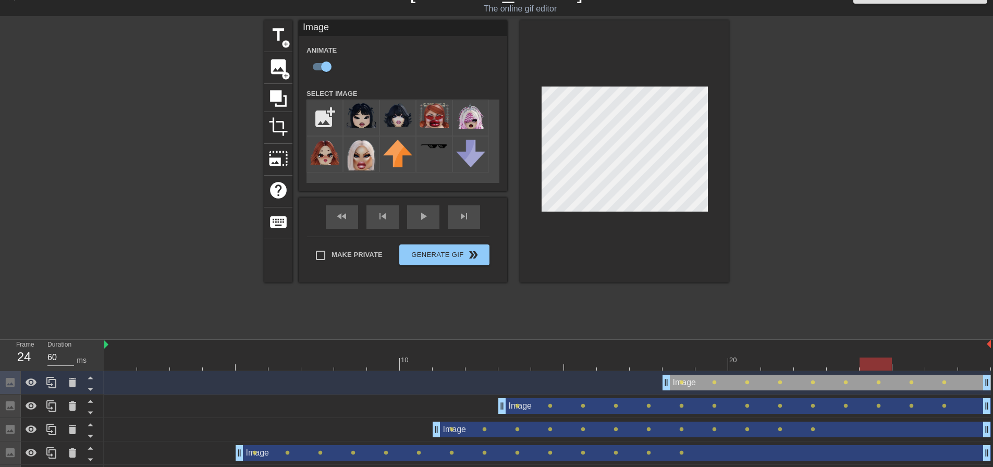
drag, startPoint x: 847, startPoint y: 357, endPoint x: 858, endPoint y: 356, distance: 10.5
click at [849, 357] on div at bounding box center [843, 356] width 33 height 13
type input "70"
click at [886, 358] on div at bounding box center [547, 364] width 887 height 13
click at [911, 273] on div "title add_circle image add_circle crop photo_size_select_large help keyboard Im…" at bounding box center [496, 176] width 993 height 313
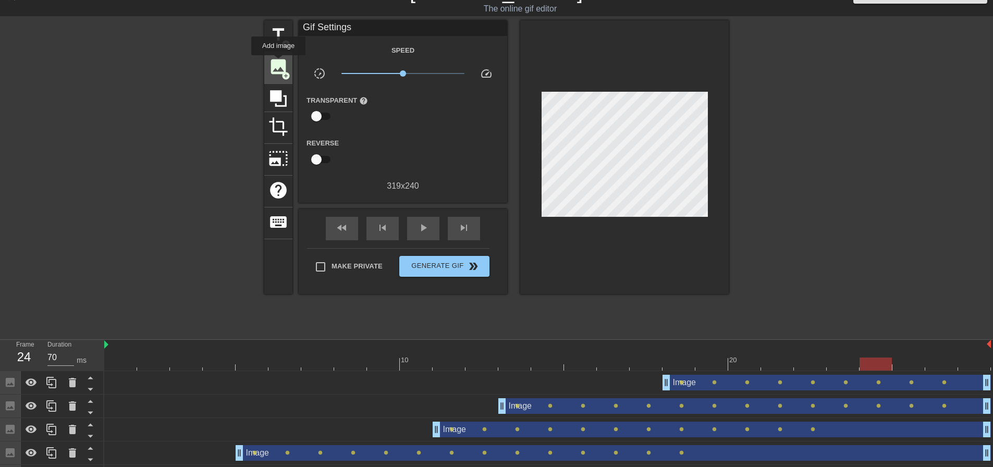
click at [278, 63] on span "image" at bounding box center [279, 67] width 20 height 20
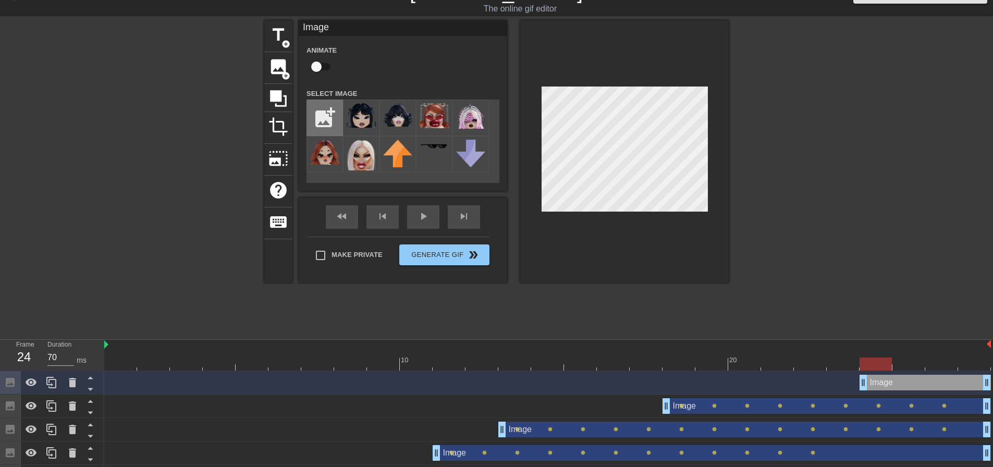
click at [325, 111] on input "file" at bounding box center [324, 117] width 35 height 35
type input "C:\fakepath\hexx-removebg-preview.png"
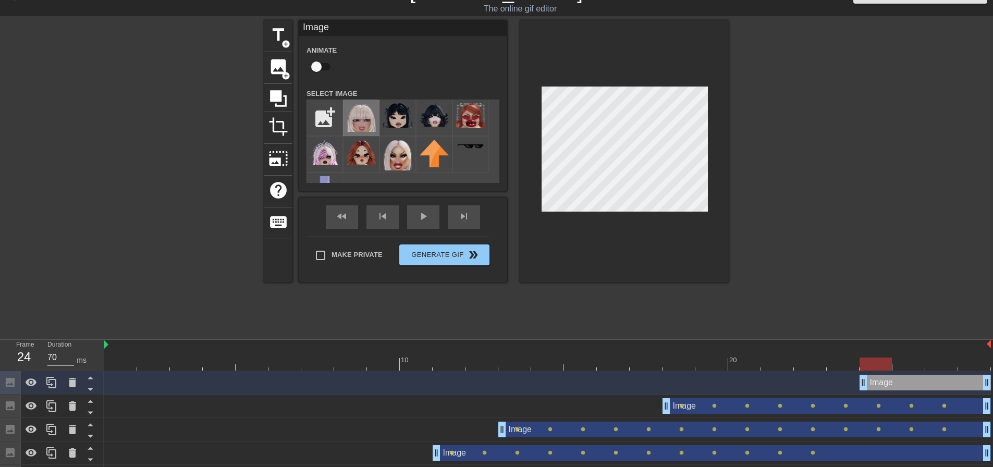
click at [369, 123] on img at bounding box center [361, 117] width 29 height 29
click at [535, 141] on div at bounding box center [624, 151] width 209 height 262
click at [905, 362] on div at bounding box center [547, 364] width 887 height 13
click at [943, 360] on div at bounding box center [547, 364] width 887 height 13
drag, startPoint x: 972, startPoint y: 360, endPoint x: 707, endPoint y: 212, distance: 304.1
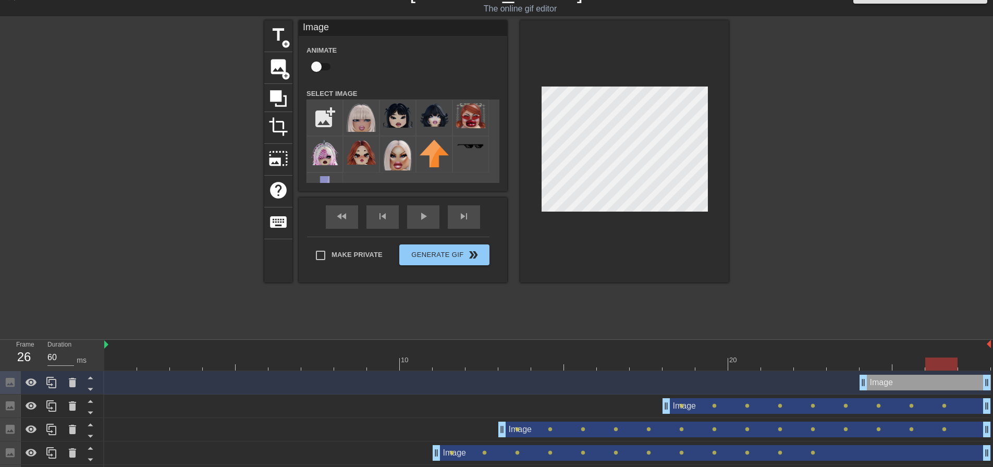
click at [972, 359] on div at bounding box center [547, 364] width 887 height 13
drag, startPoint x: 950, startPoint y: 360, endPoint x: 955, endPoint y: 360, distance: 5.2
click at [951, 360] on div at bounding box center [547, 364] width 887 height 13
click at [964, 357] on div at bounding box center [974, 356] width 33 height 13
click at [844, 204] on div at bounding box center [819, 176] width 156 height 313
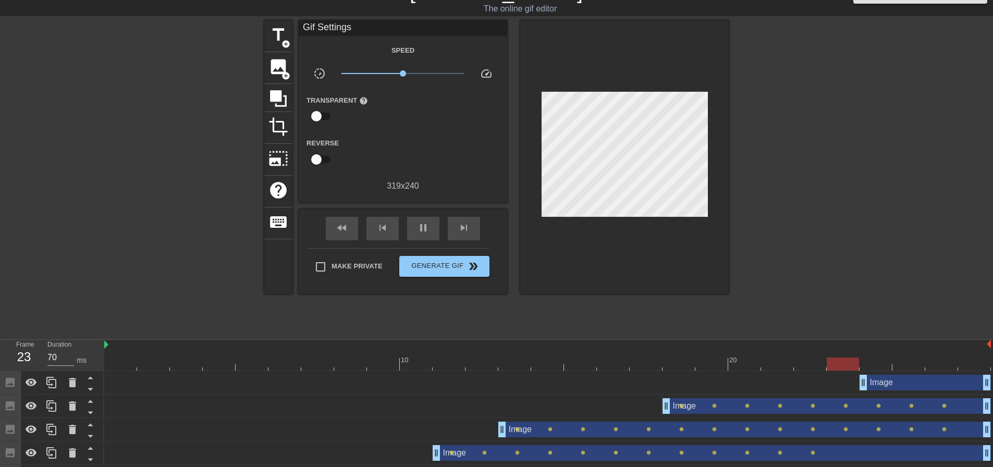
type input "60"
click at [918, 379] on div "Image drag_handle drag_handle" at bounding box center [925, 383] width 131 height 16
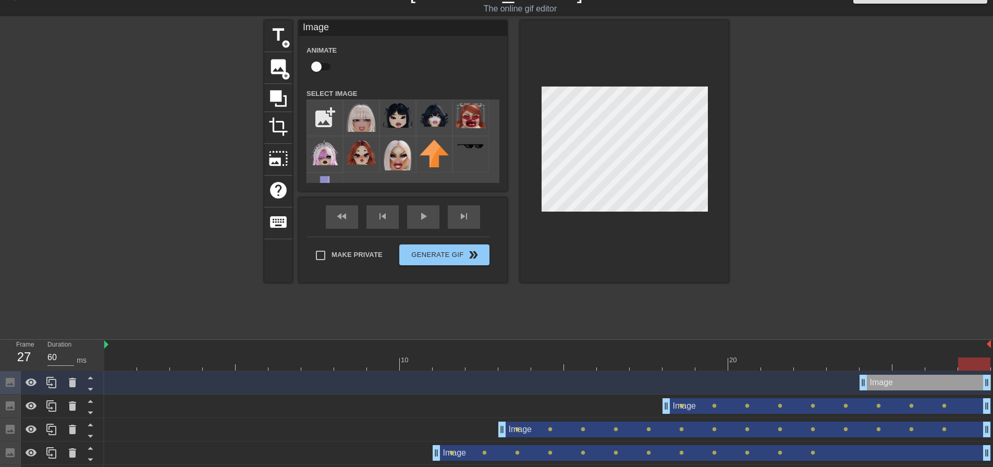
click at [314, 63] on input "checkbox" at bounding box center [316, 67] width 59 height 20
checkbox input "true"
click at [932, 364] on div at bounding box center [547, 364] width 887 height 13
click at [909, 363] on div at bounding box center [547, 364] width 887 height 13
click at [877, 358] on div at bounding box center [547, 364] width 887 height 13
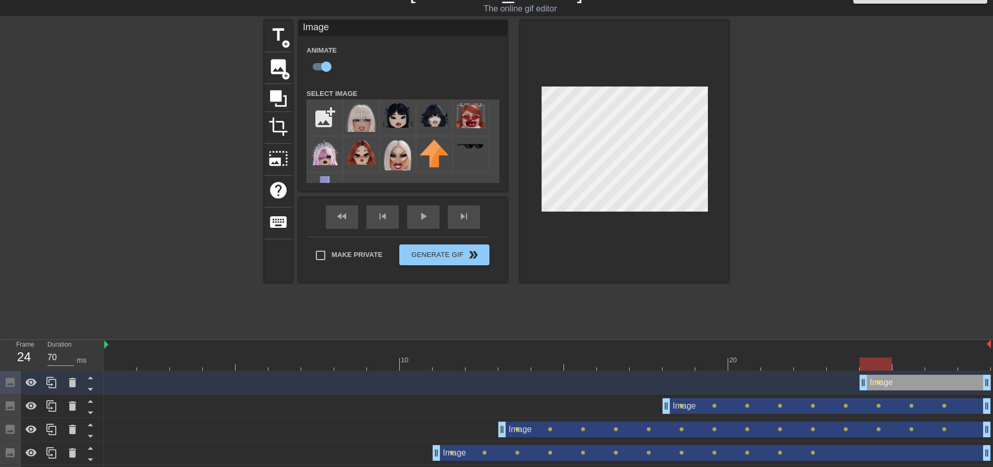
click at [539, 140] on div at bounding box center [624, 151] width 209 height 262
click at [899, 361] on div at bounding box center [547, 364] width 887 height 13
drag, startPoint x: 940, startPoint y: 363, endPoint x: 726, endPoint y: 240, distance: 247.4
click at [940, 363] on div at bounding box center [547, 364] width 887 height 13
click at [974, 357] on div at bounding box center [974, 356] width 33 height 13
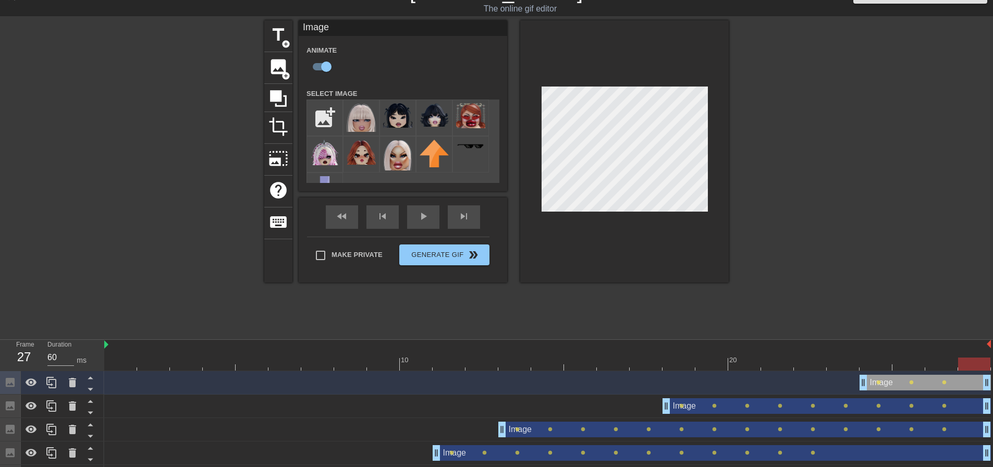
click at [871, 192] on div at bounding box center [819, 176] width 156 height 313
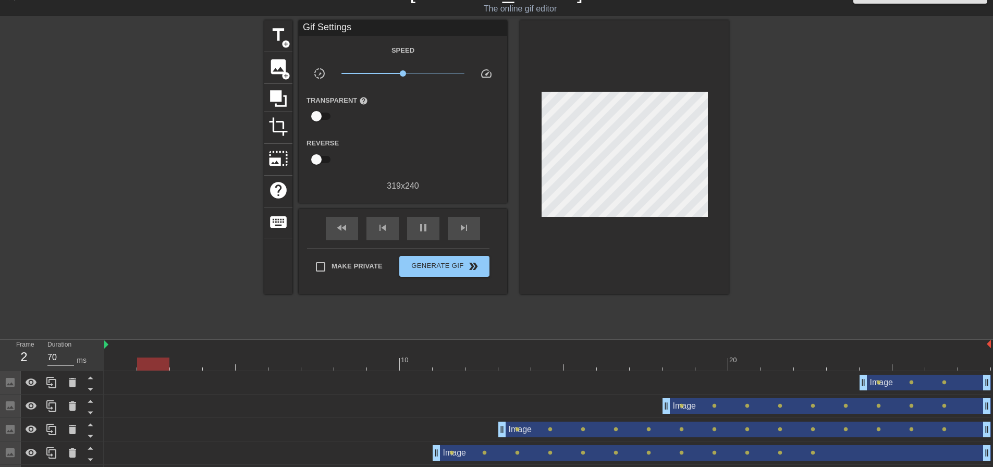
type input "60"
click at [449, 270] on span "Generate Gif double_arrow" at bounding box center [445, 266] width 82 height 13
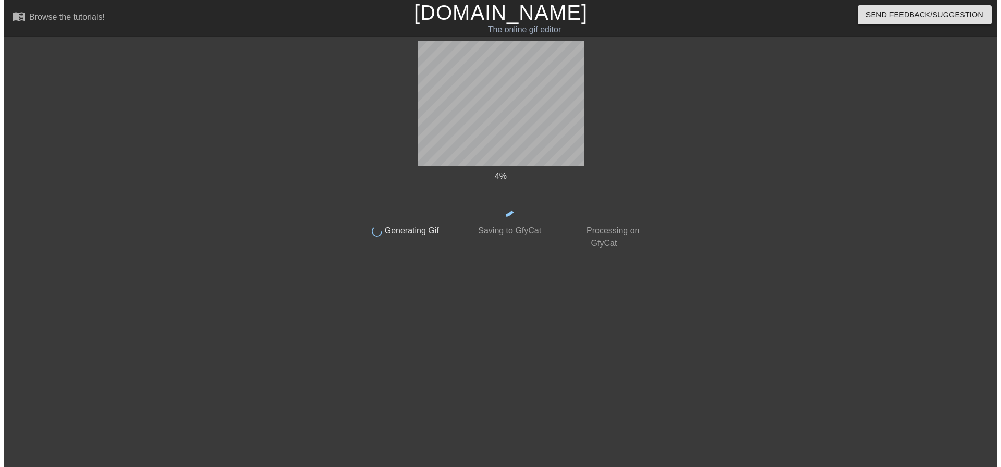
scroll to position [0, 0]
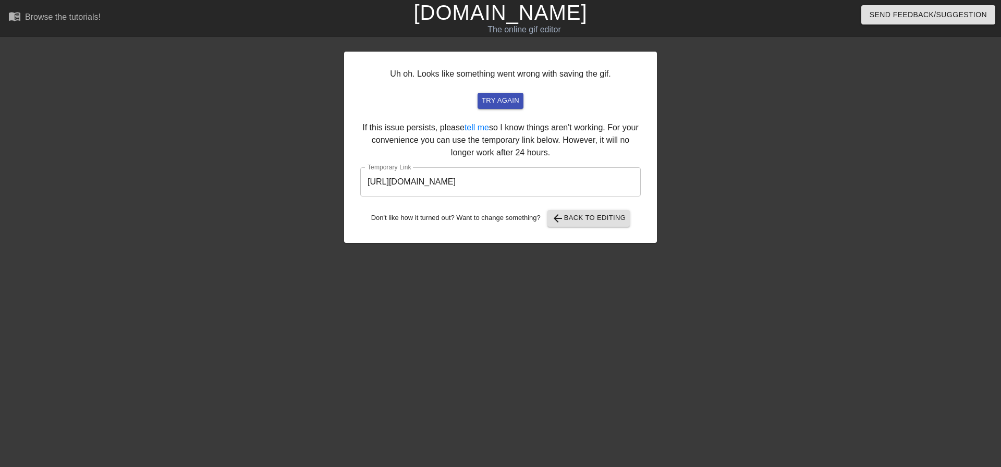
click at [618, 179] on input "https://www.gifntext.com/temp_generations/ADAUD8yx.gif" at bounding box center [500, 181] width 281 height 29
